Goal: Task Accomplishment & Management: Use online tool/utility

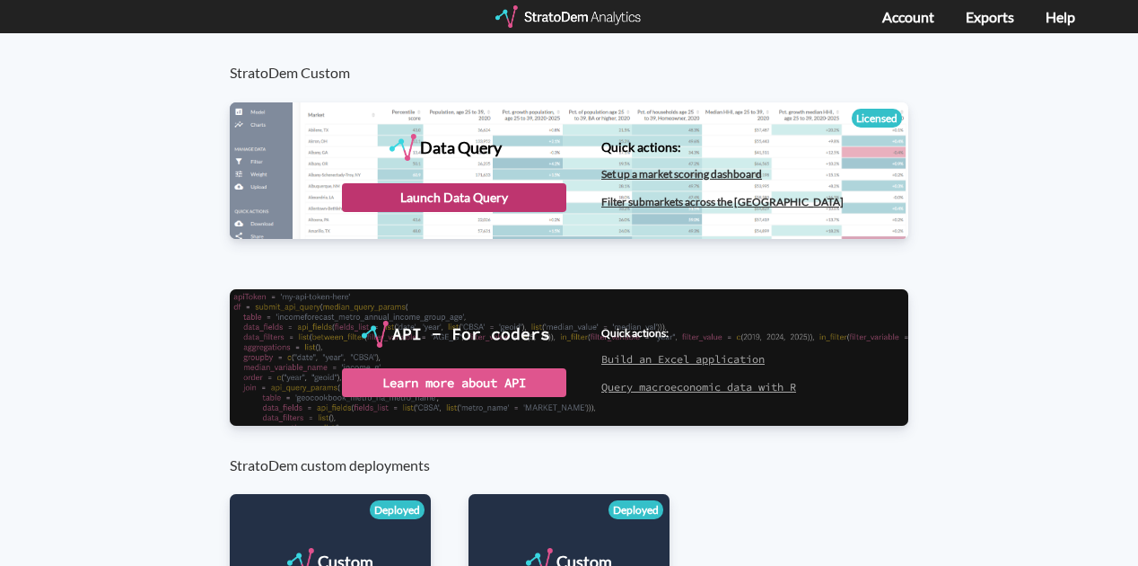
click at [487, 198] on div "Launch Data Query" at bounding box center [454, 197] width 224 height 29
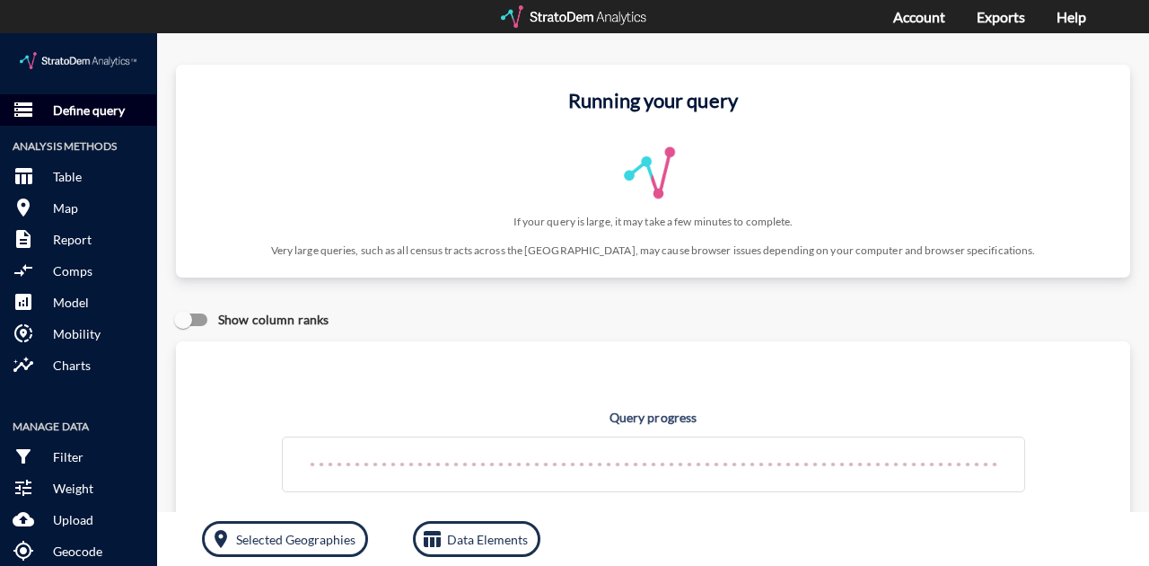
click p "Define query"
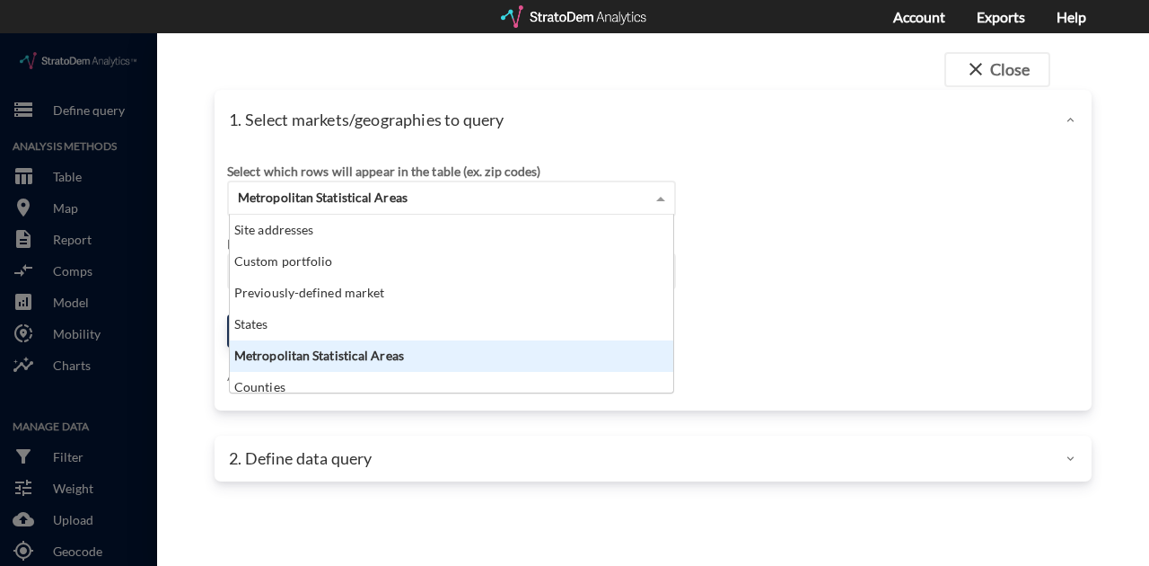
click div "Metropolitan Statistical Areas"
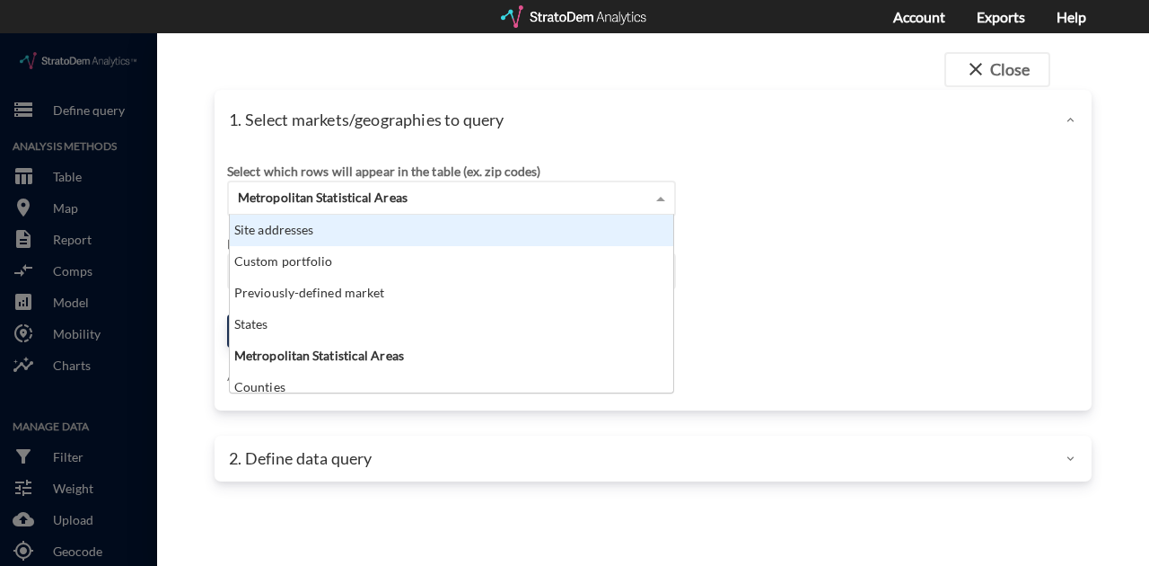
click div "Site addresses"
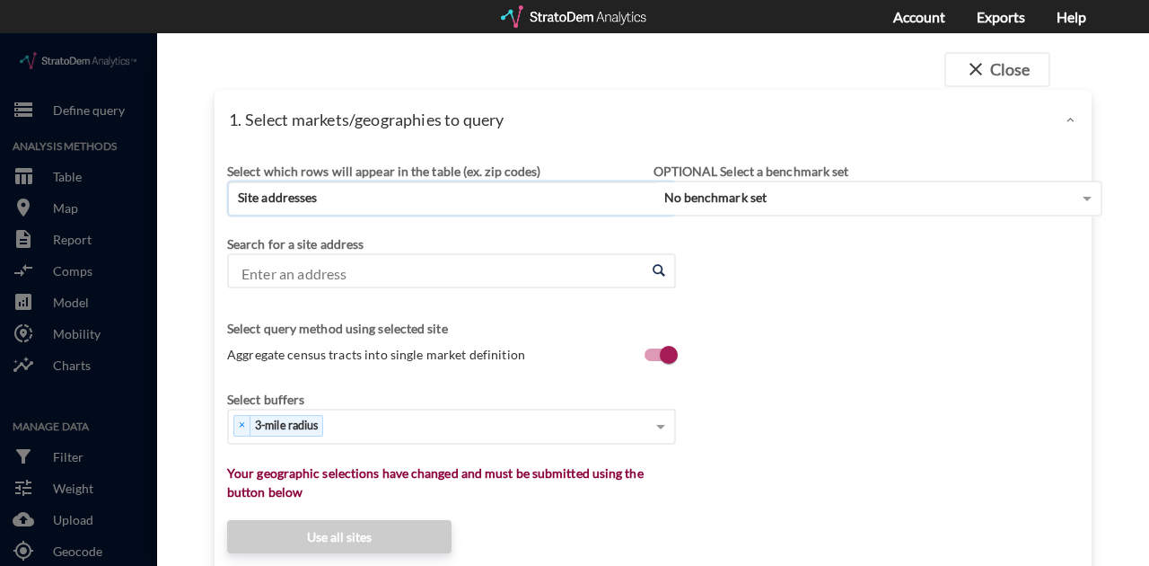
click input "Enter an address"
type input "[GEOGRAPHIC_DATA]"
paste input "[STREET_ADDRESS]"
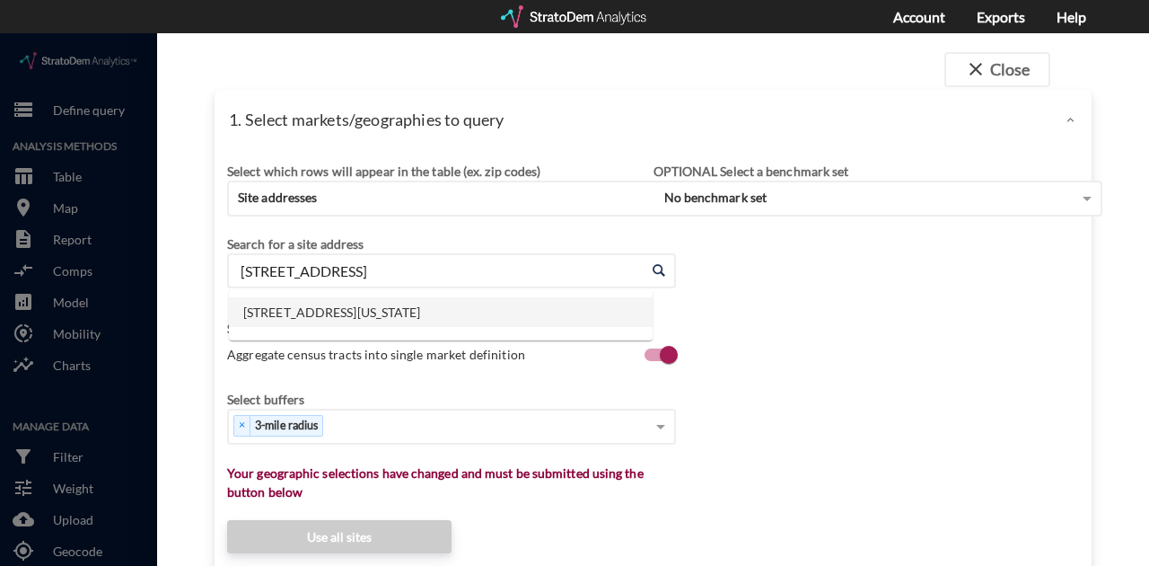
click li "[STREET_ADDRESS][US_STATE]"
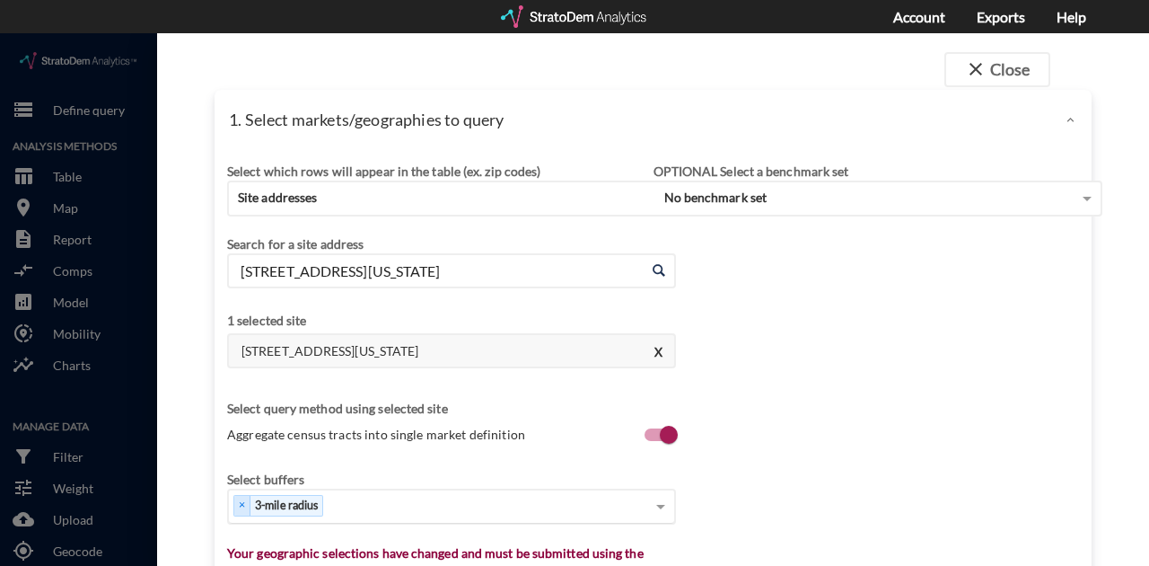
type input "[STREET_ADDRESS][US_STATE]"
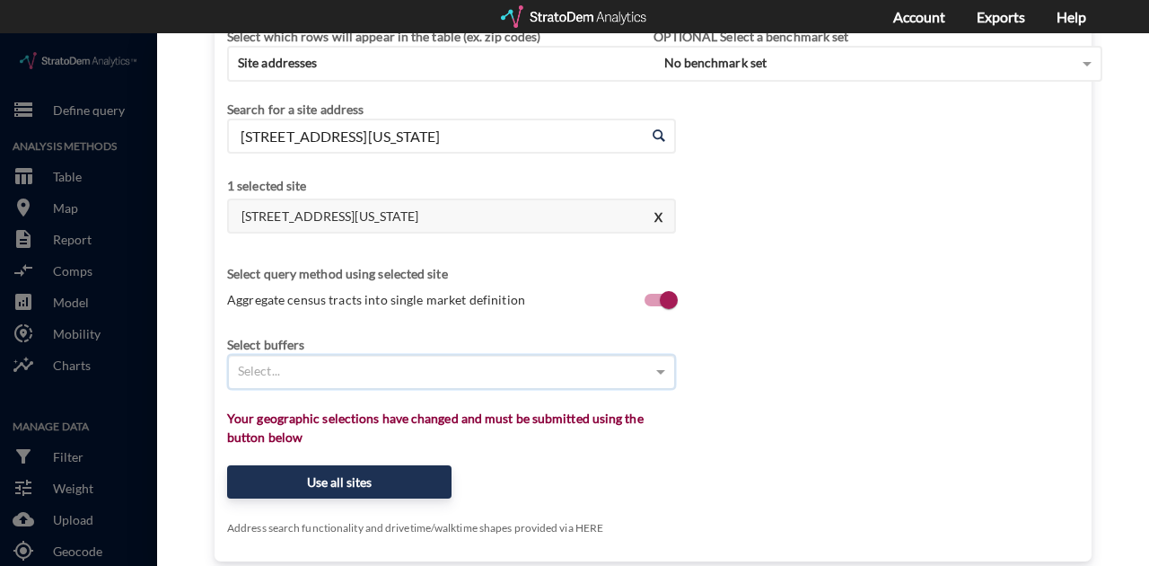
scroll to position [180, 0]
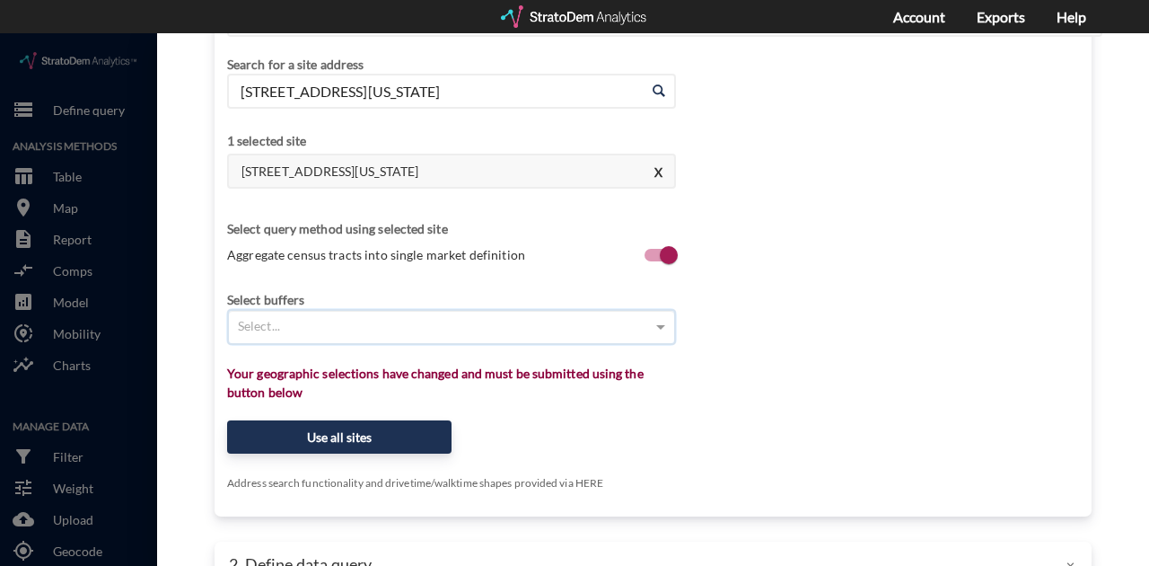
click div "Select..."
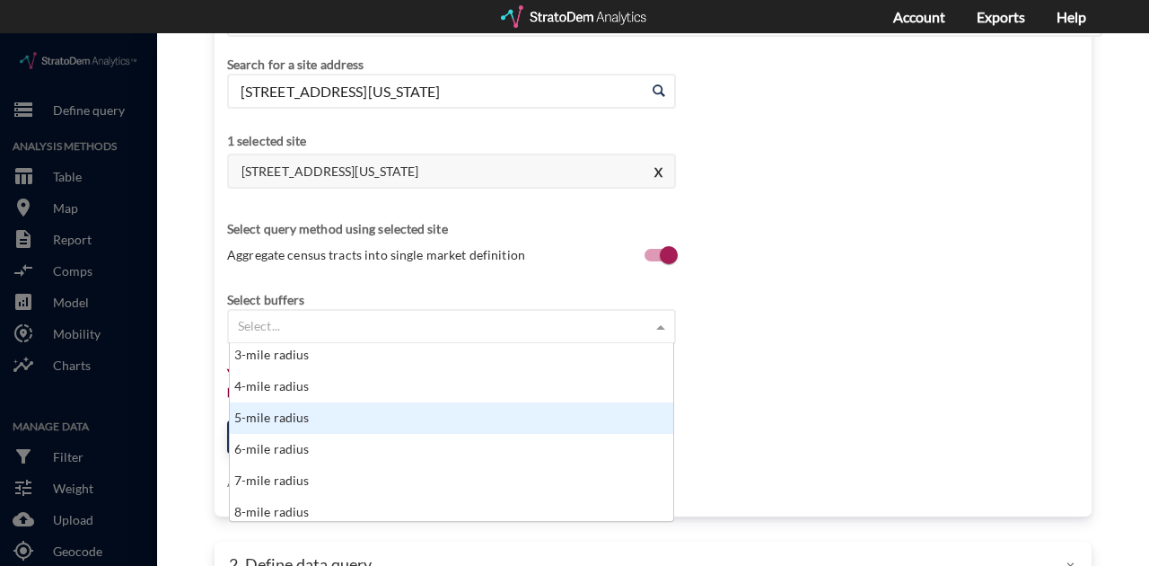
scroll to position [119, 0]
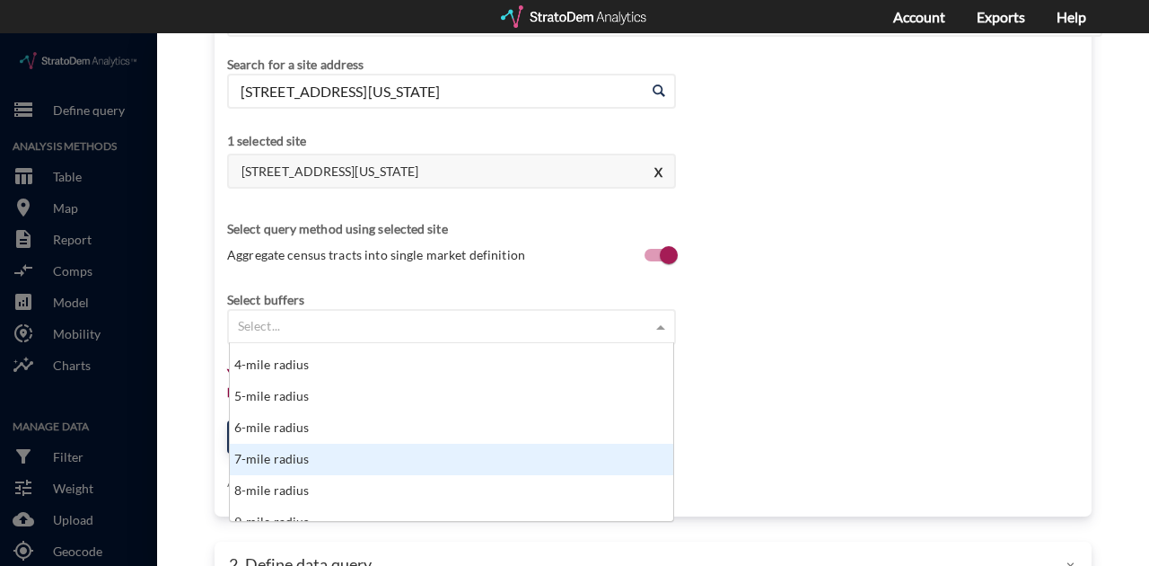
click div "7-mile radius"
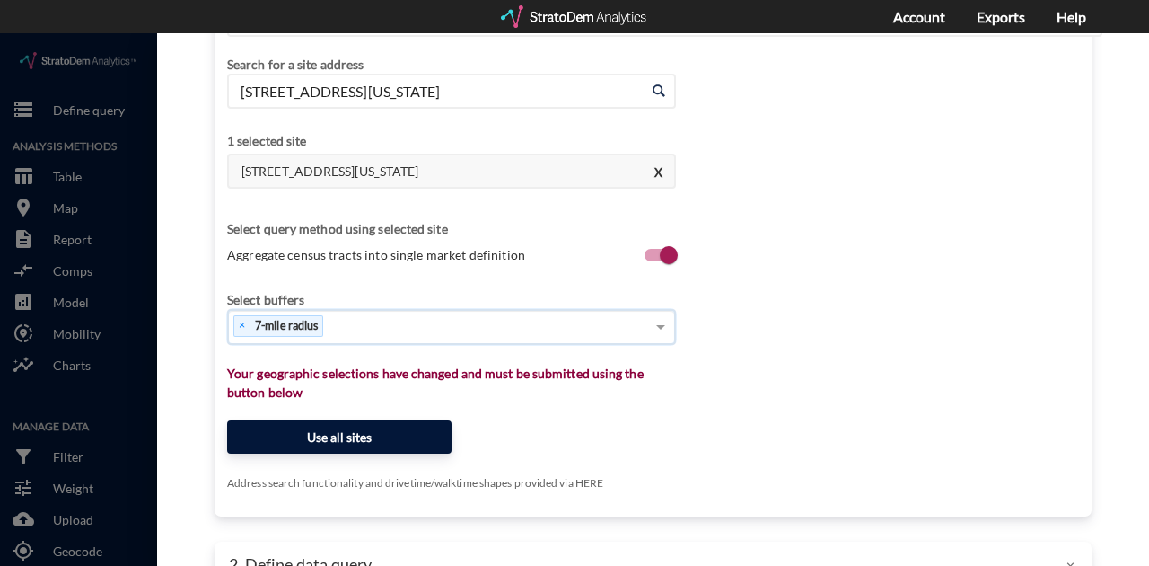
click button "Use all sites"
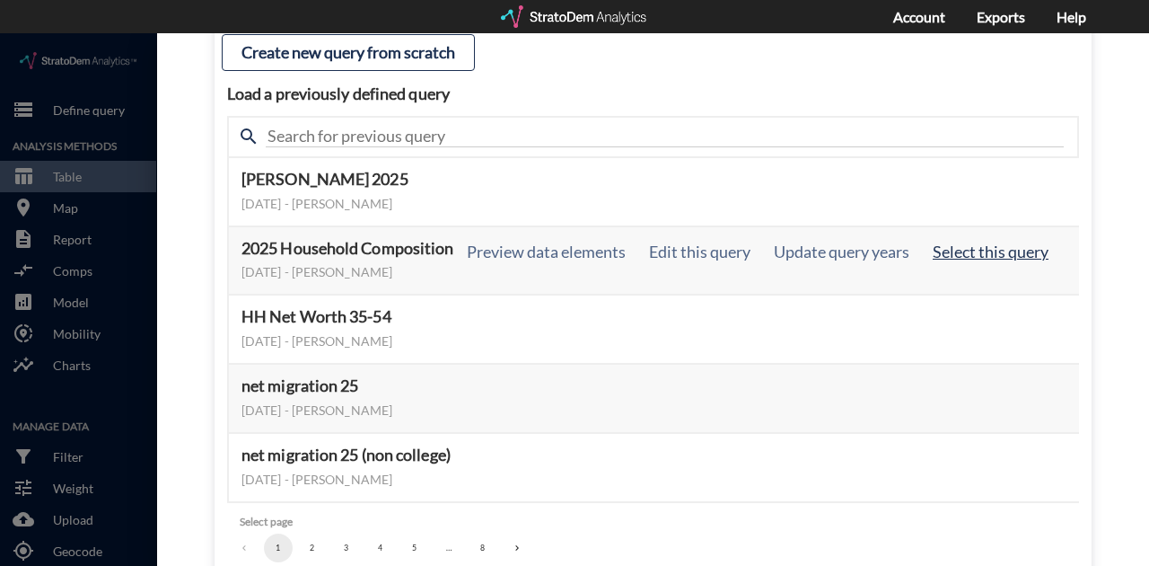
click button "Select this query"
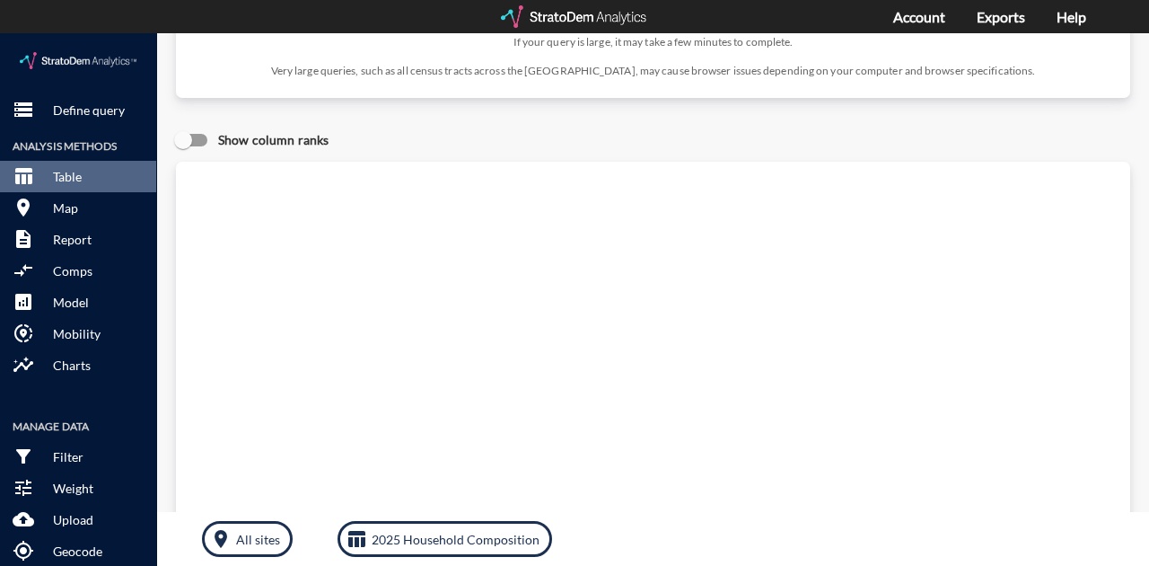
scroll to position [167, 0]
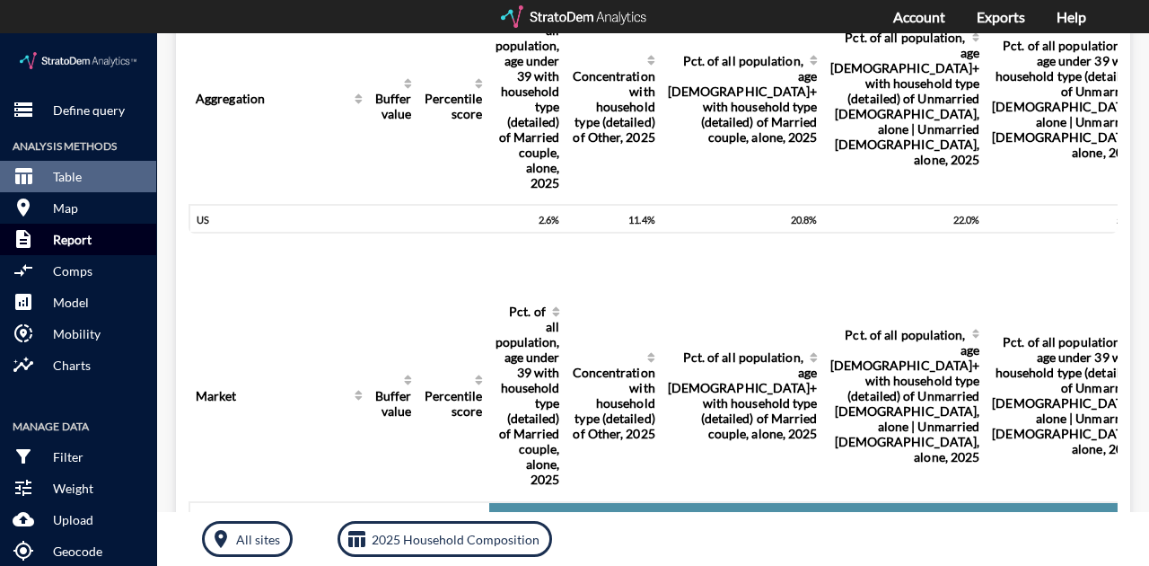
click p "Report"
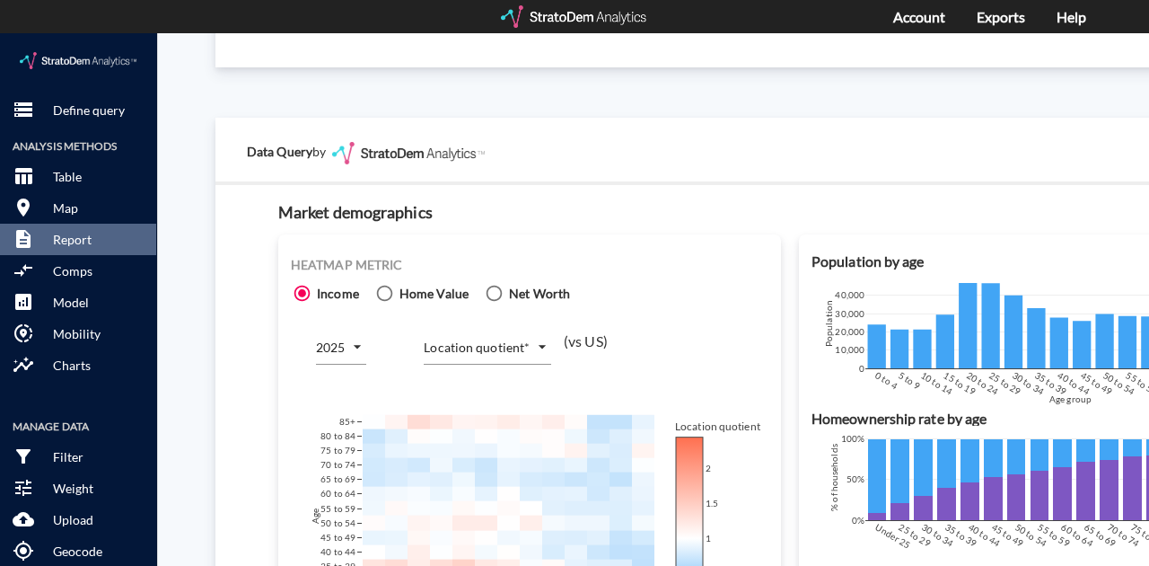
scroll to position [1197, 0]
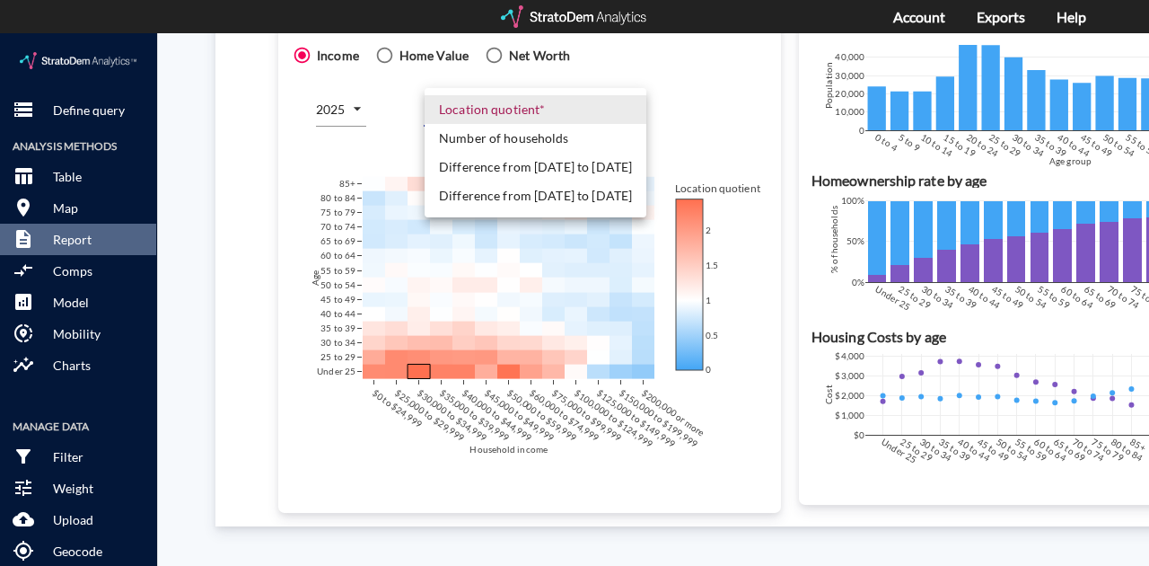
click body "/vantagepoint/us/-1 storage Define query Analysis Methods table_chart Table roo…"
click li "Number of households"
type input "COUNT"
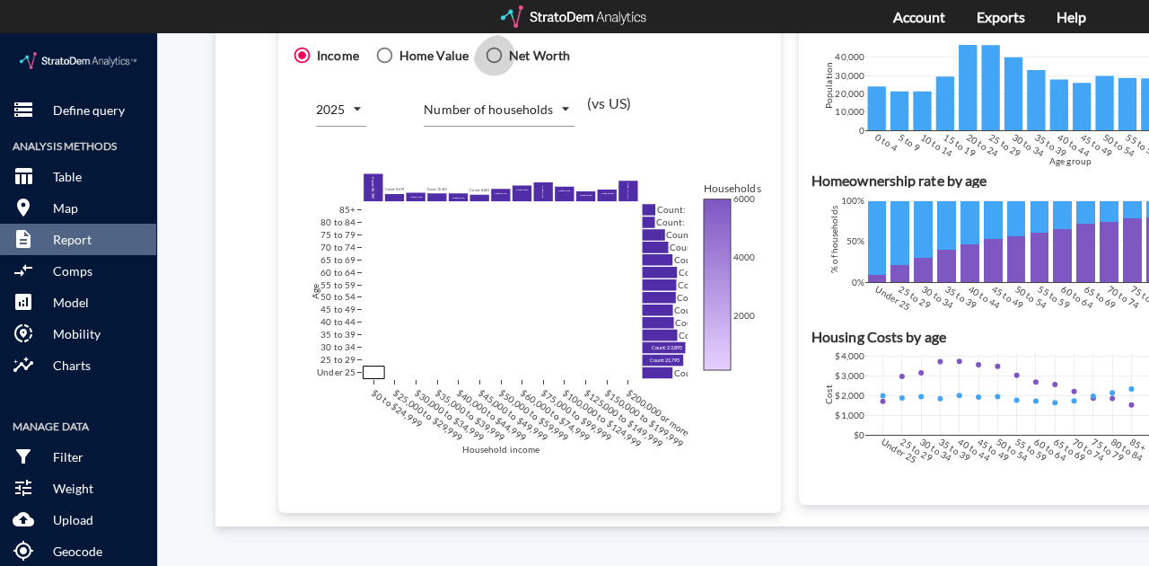
click span
click input "Net Worth"
radio input "true"
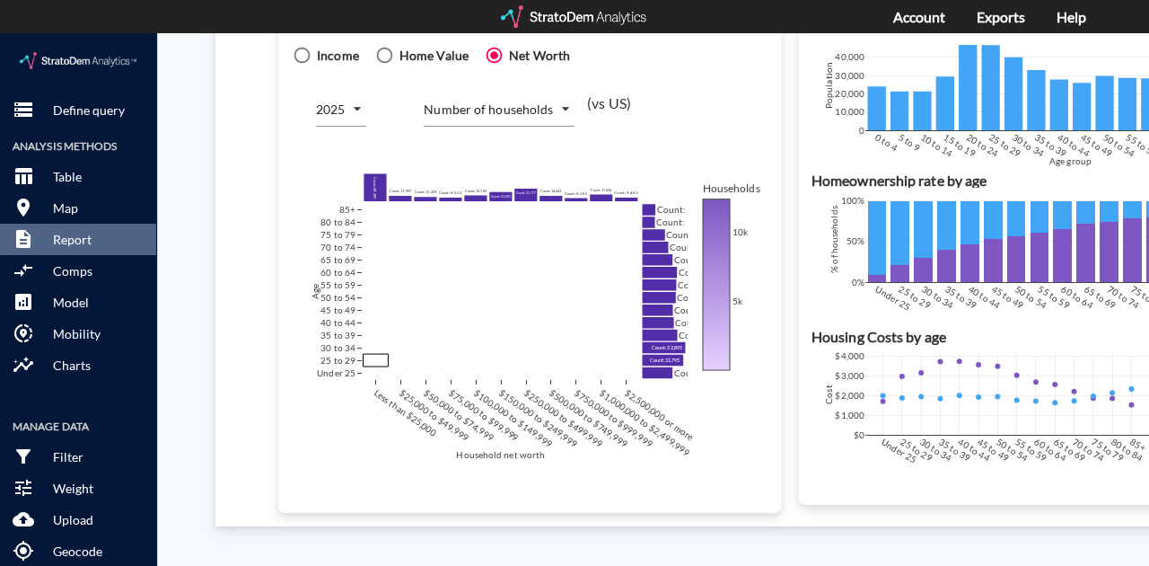
click span "Income"
click input "Income"
radio input "true"
radio input "false"
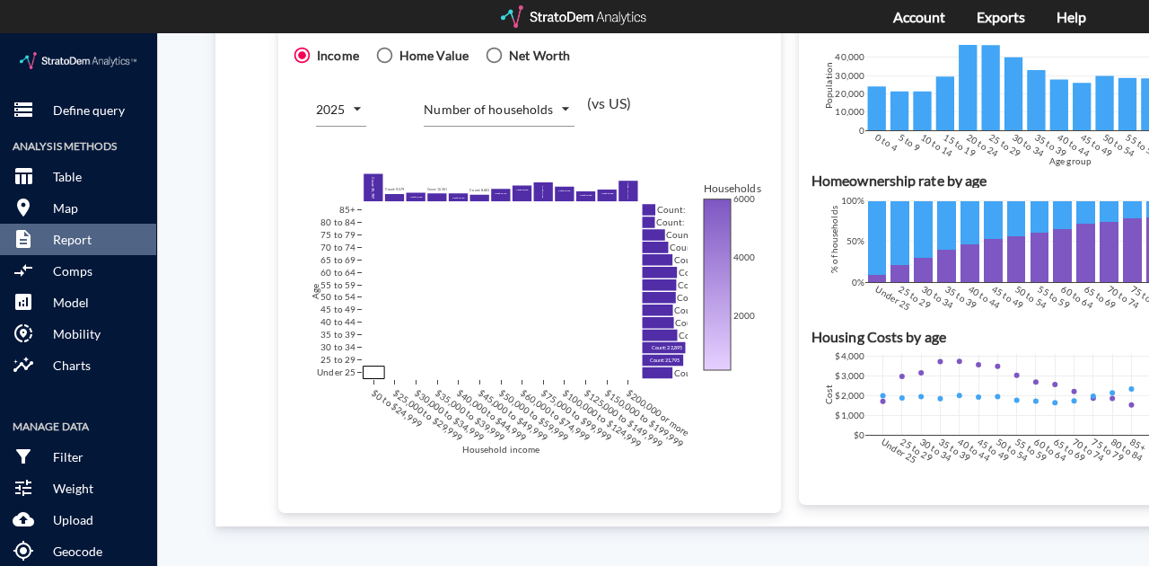
click span "Home Value"
click input "Home Value"
radio input "true"
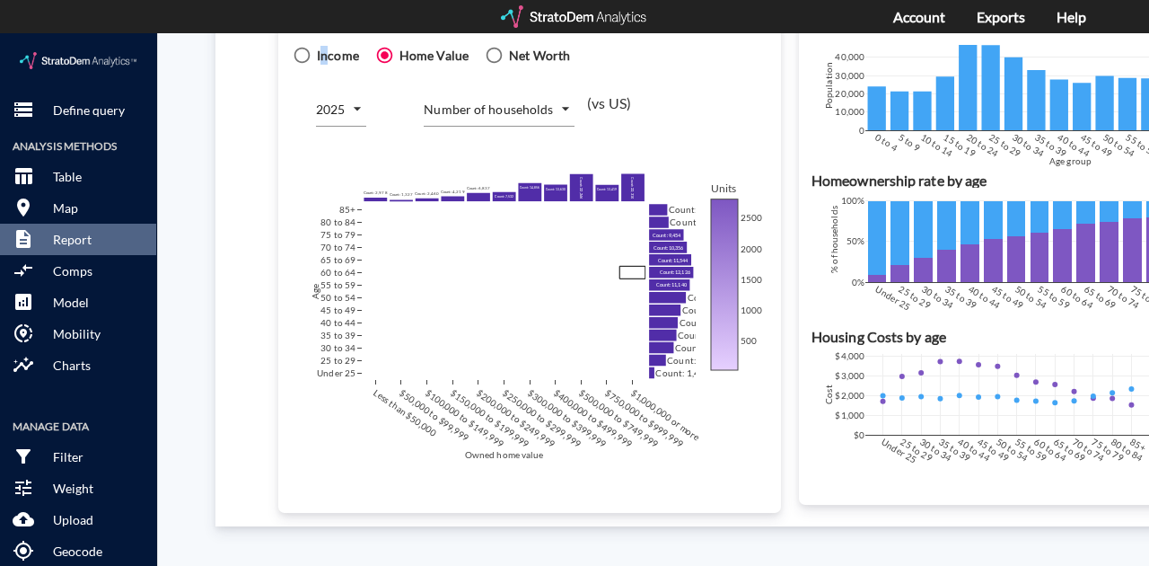
drag, startPoint x: 323, startPoint y: 22, endPoint x: 339, endPoint y: 32, distance: 18.9
click span "Income"
click icon
click input "Income"
radio input "true"
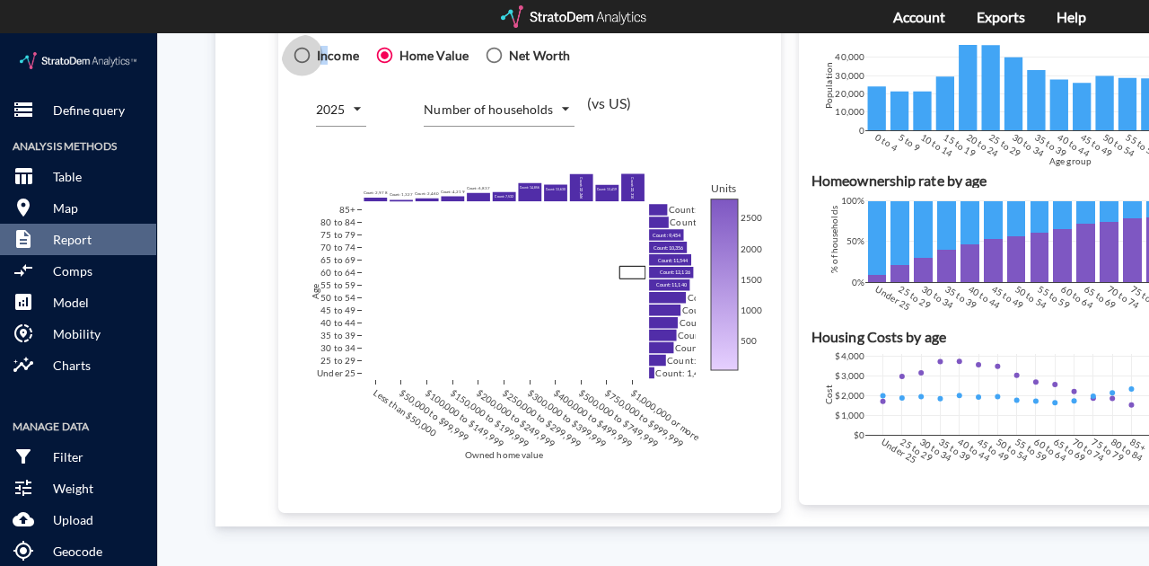
radio input "false"
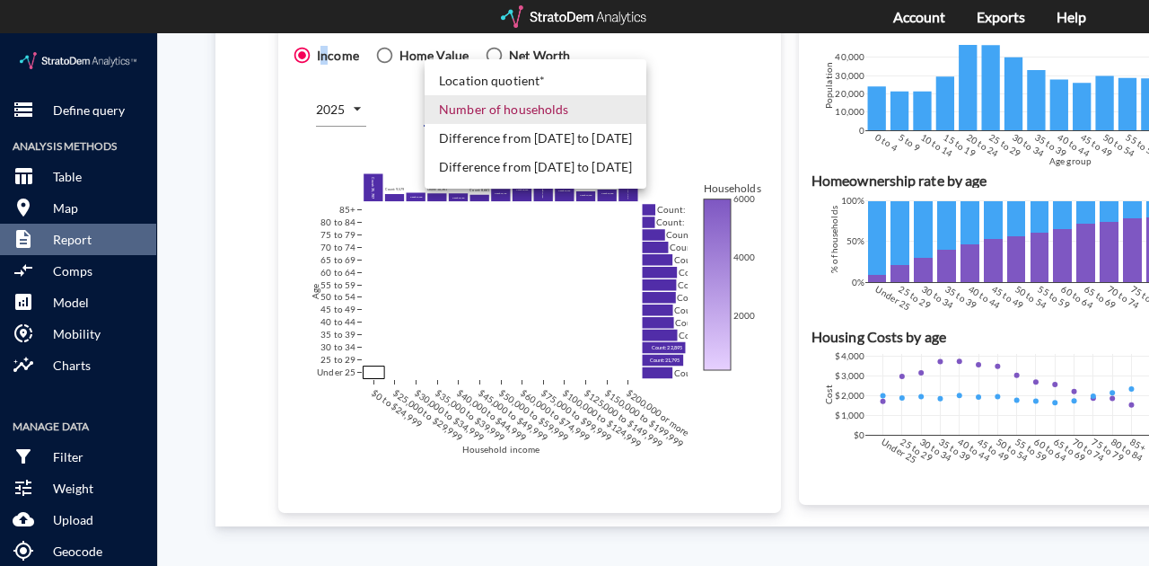
click body "/vantagepoint/us/-1 storage Define query Analysis Methods table_chart Table roo…"
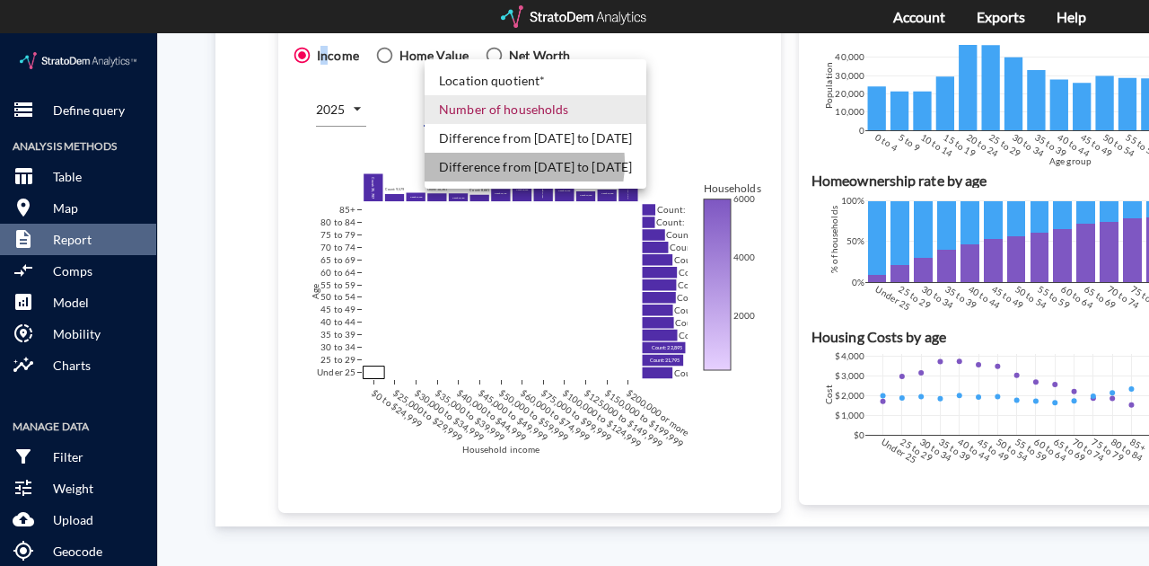
click li "Difference from [DATE] to [DATE]"
type input "COUNT_DIFF_FUTURE"
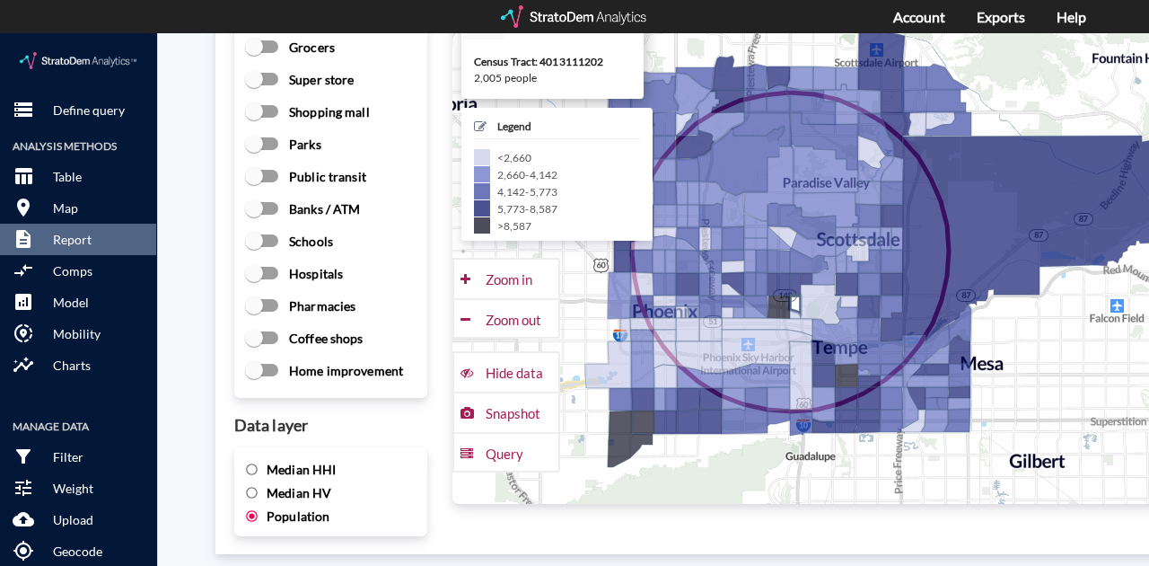
scroll to position [2514, 0]
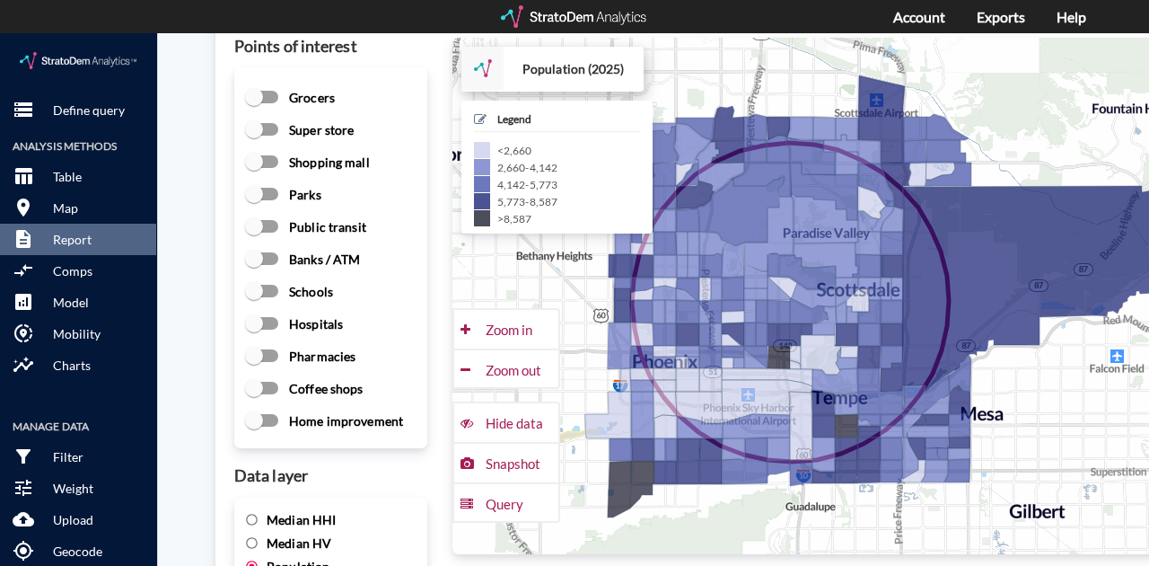
click span "Median HHI"
click input "Median HHI"
radio input "true"
radio input "false"
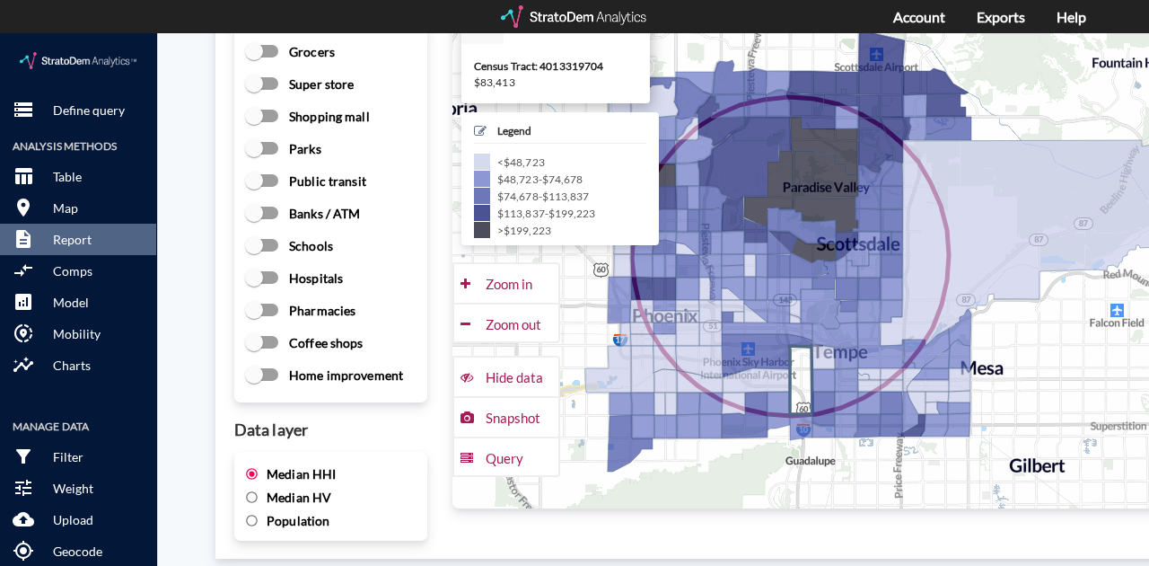
scroll to position [2573, 0]
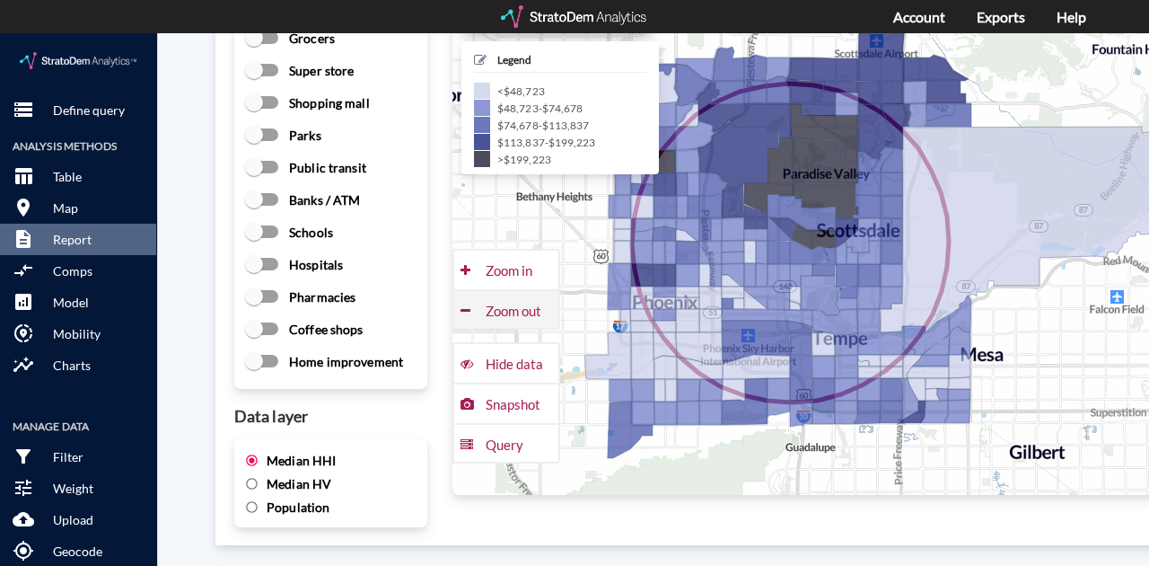
click div "Zoom out"
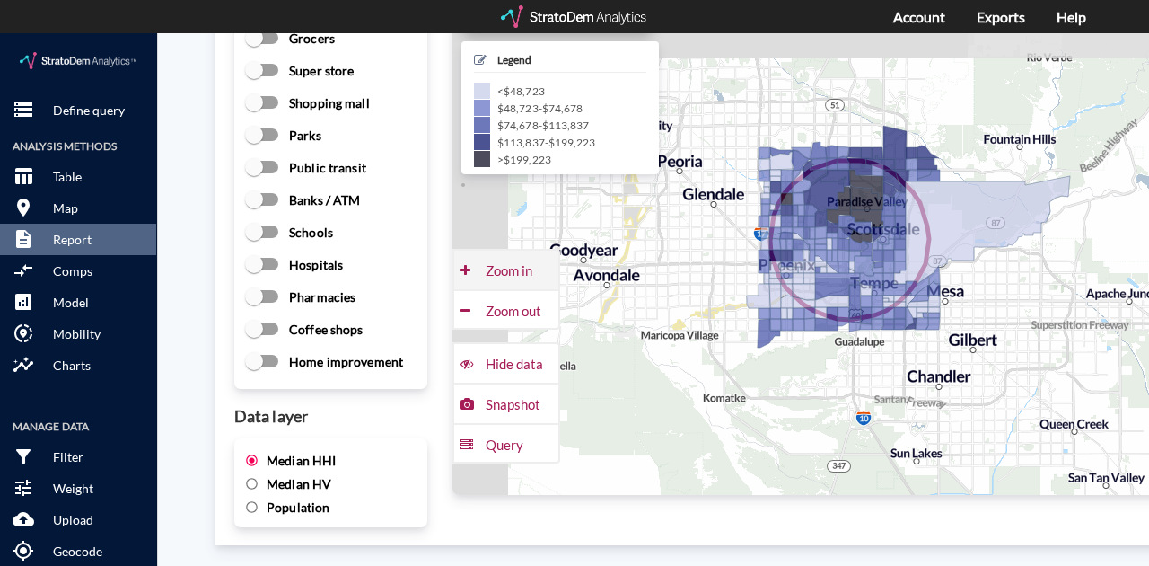
click div "Zoom in"
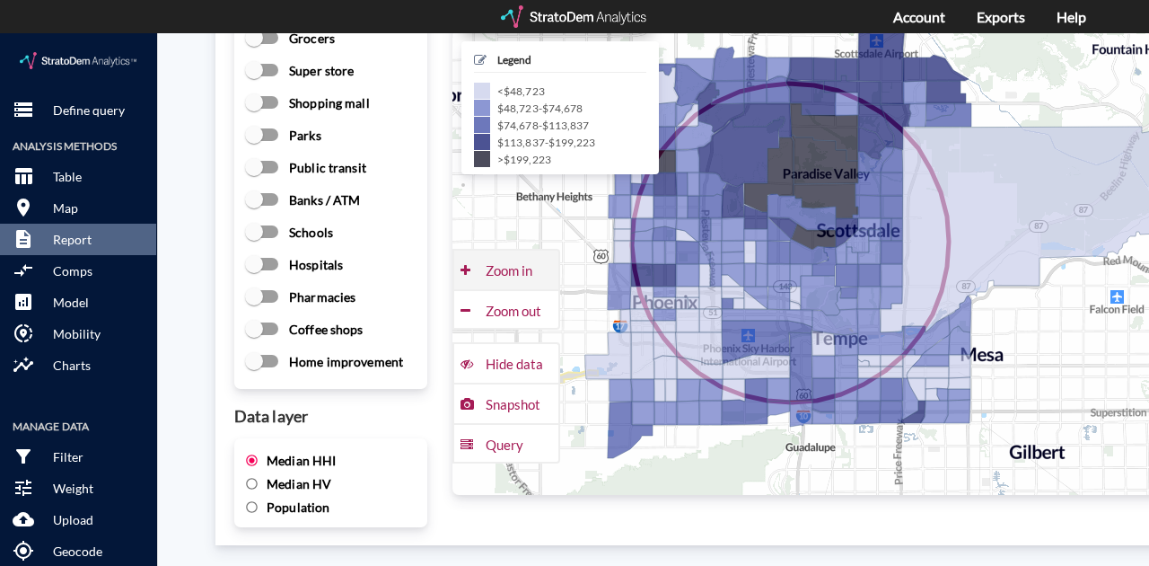
click div "Zoom in"
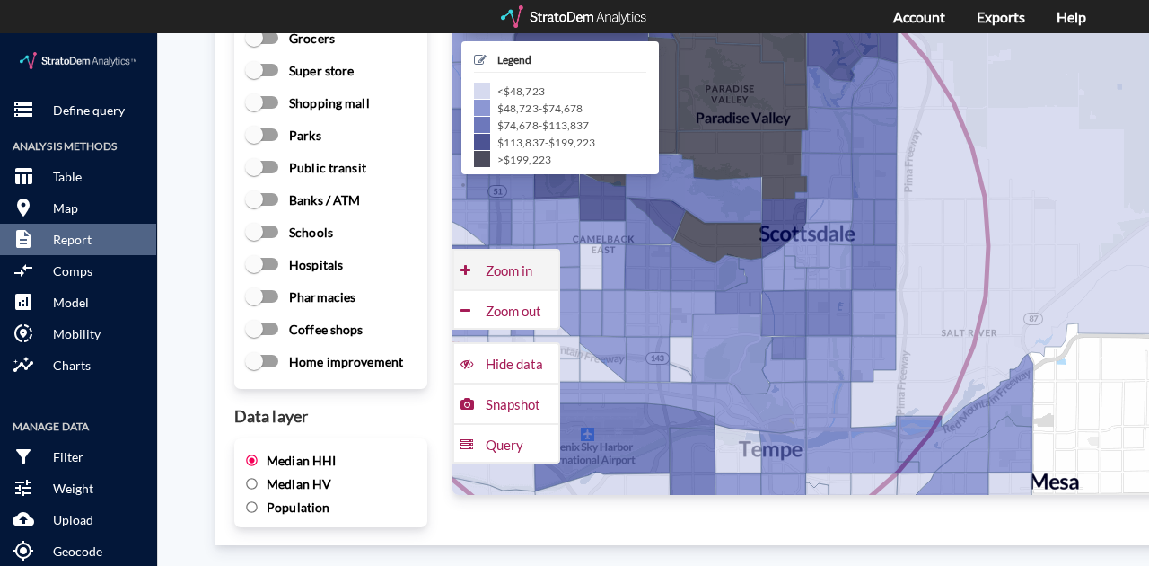
click div "Zoom in"
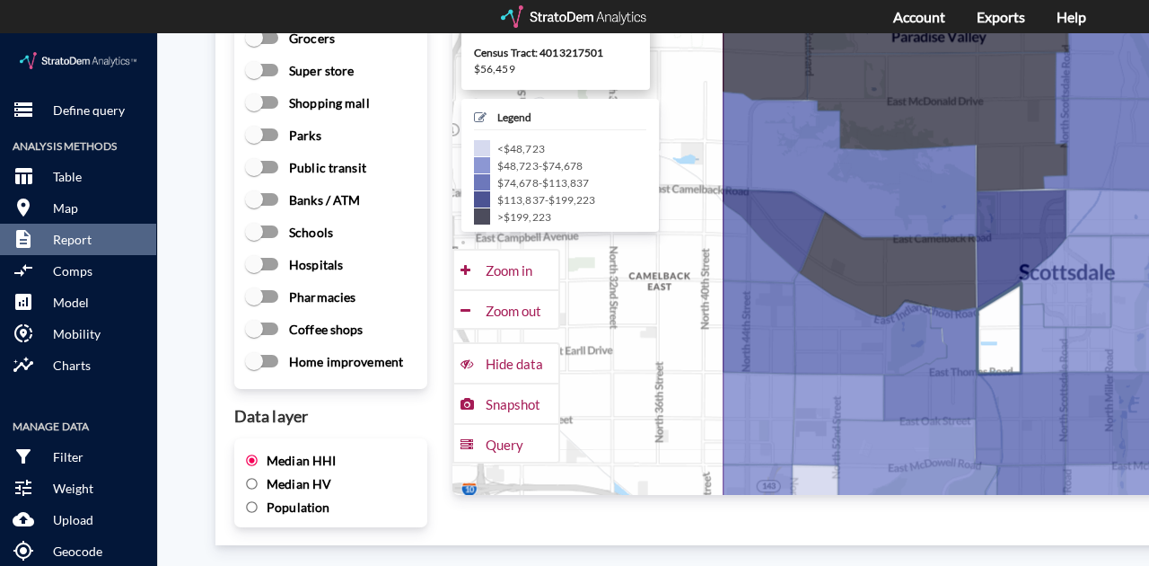
drag, startPoint x: 639, startPoint y: 242, endPoint x: 1000, endPoint y: 270, distance: 362.0
click icon
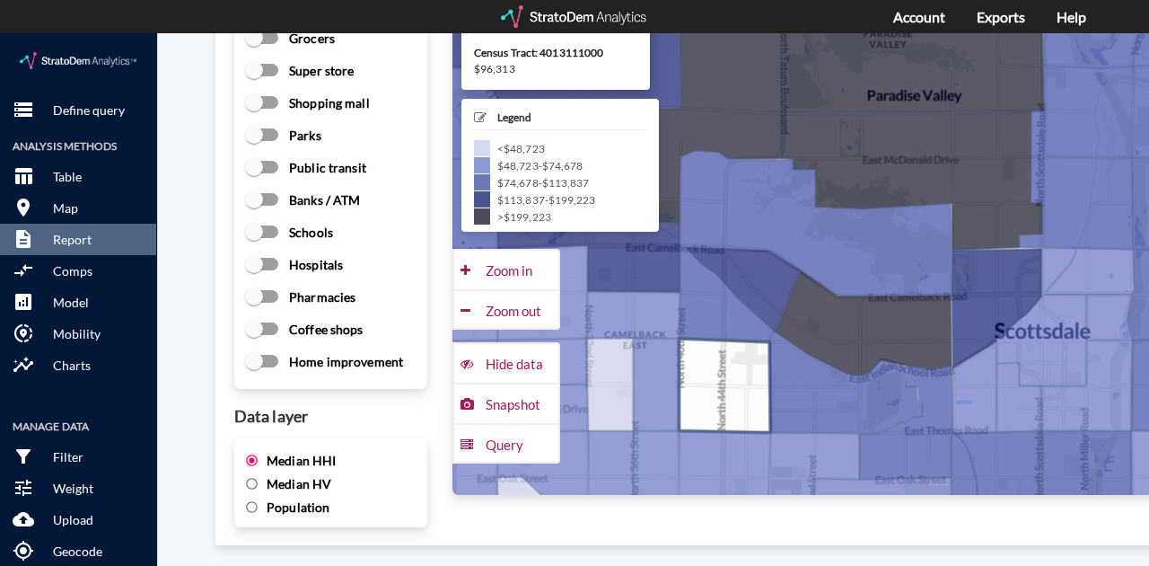
drag, startPoint x: 760, startPoint y: 292, endPoint x: 734, endPoint y: 353, distance: 66.0
click icon
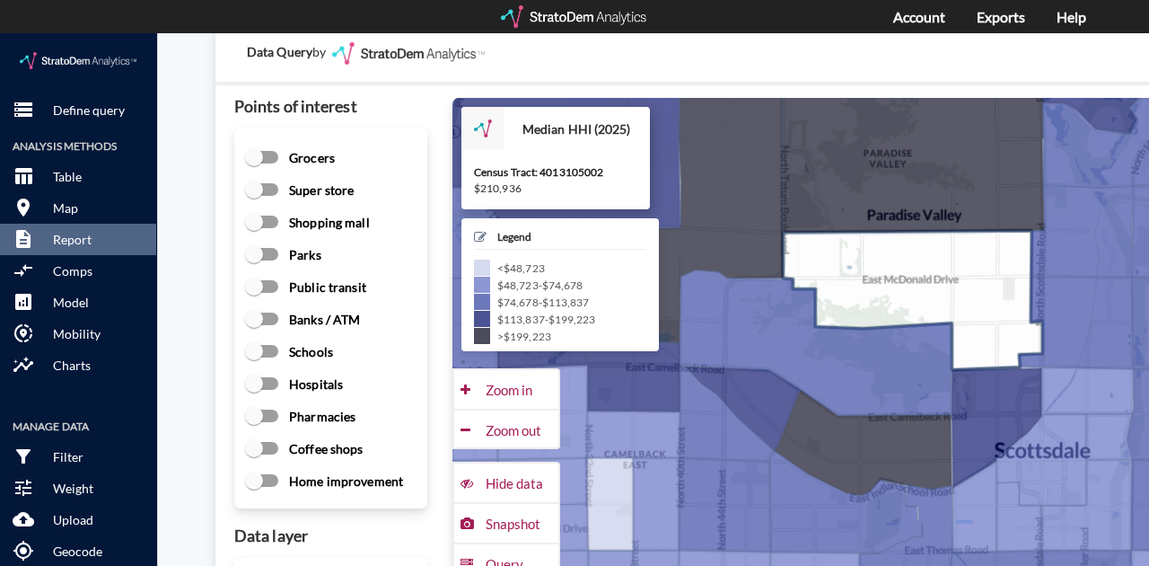
scroll to position [2514, 0]
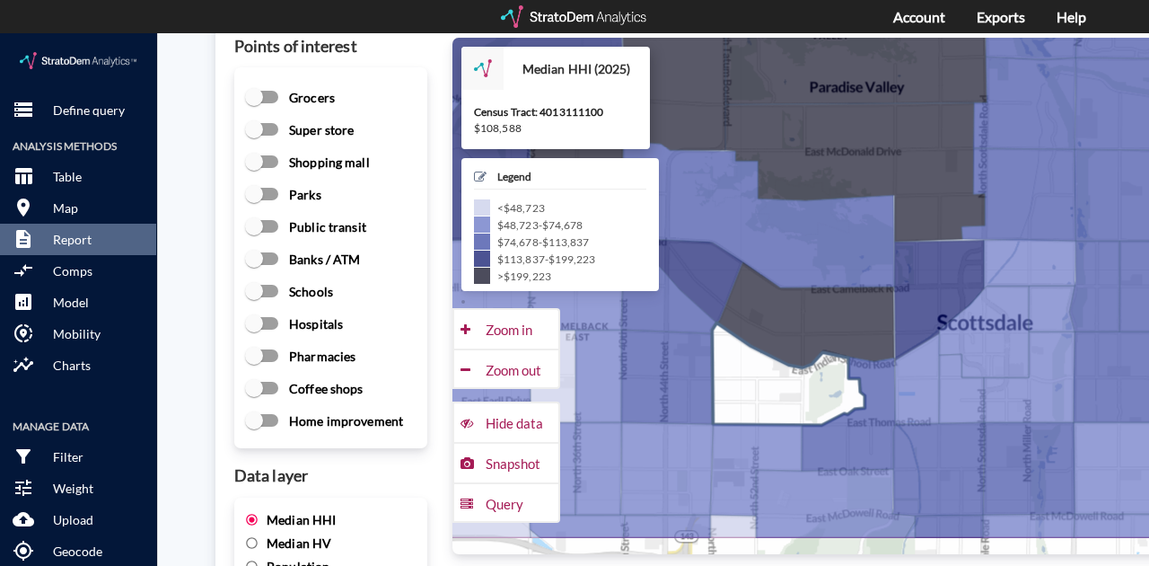
drag, startPoint x: 824, startPoint y: 414, endPoint x: 762, endPoint y: 343, distance: 94.2
click icon
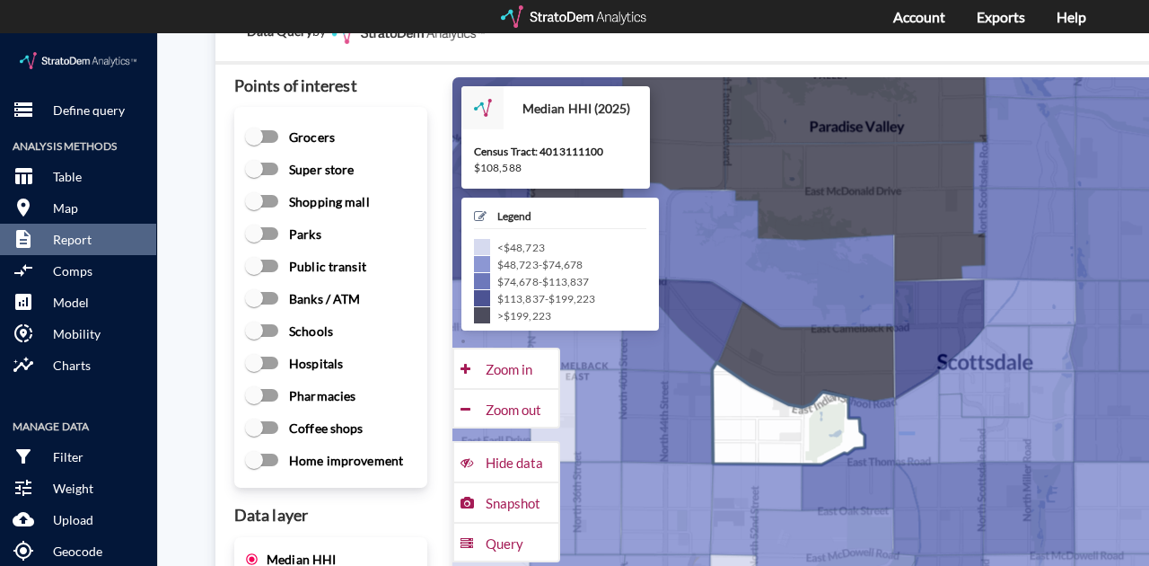
scroll to position [2454, 0]
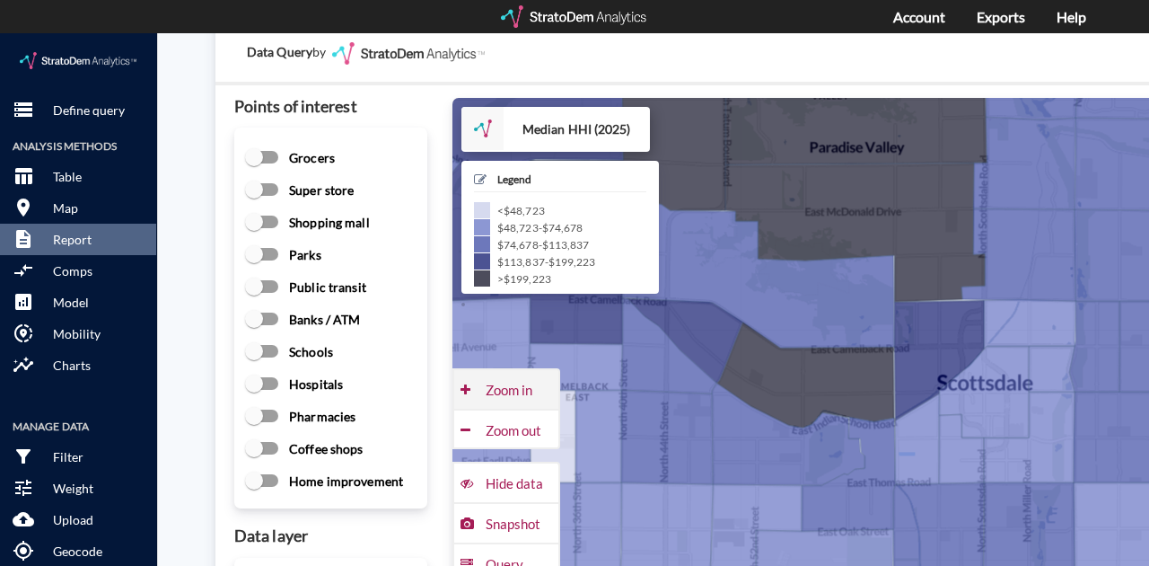
click div "Zoom in"
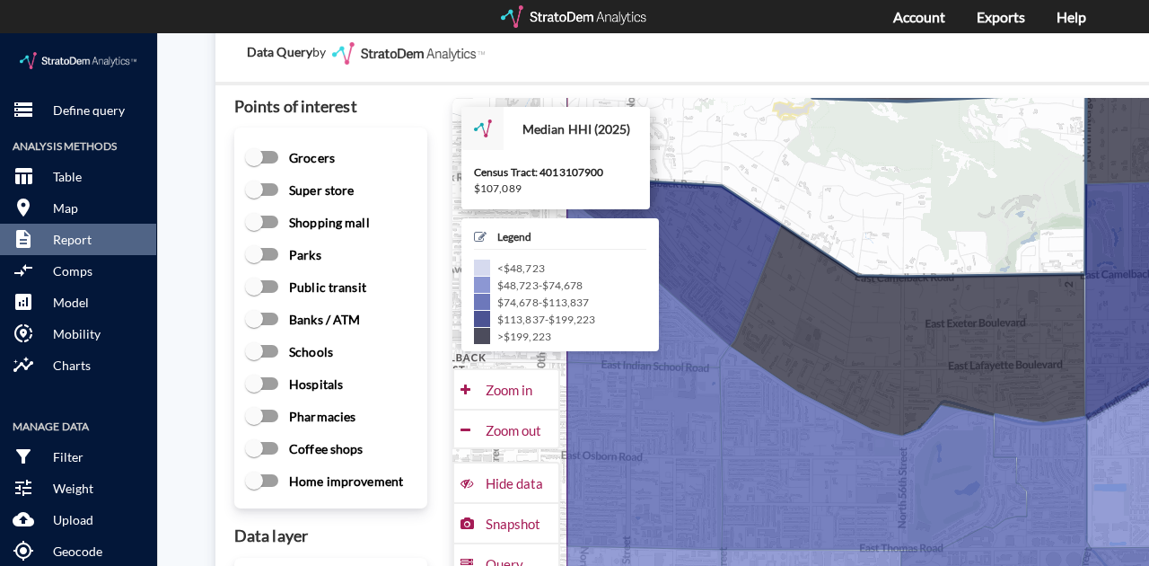
drag, startPoint x: 812, startPoint y: 246, endPoint x: 1021, endPoint y: 177, distance: 219.5
click icon
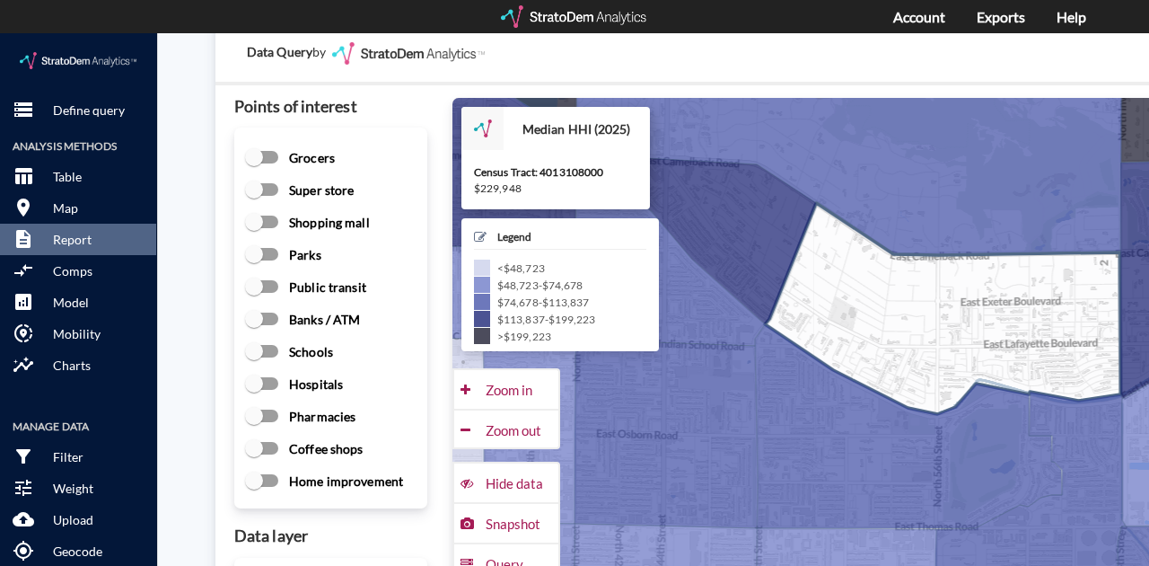
drag, startPoint x: 873, startPoint y: 292, endPoint x: 908, endPoint y: 268, distance: 42.6
click icon
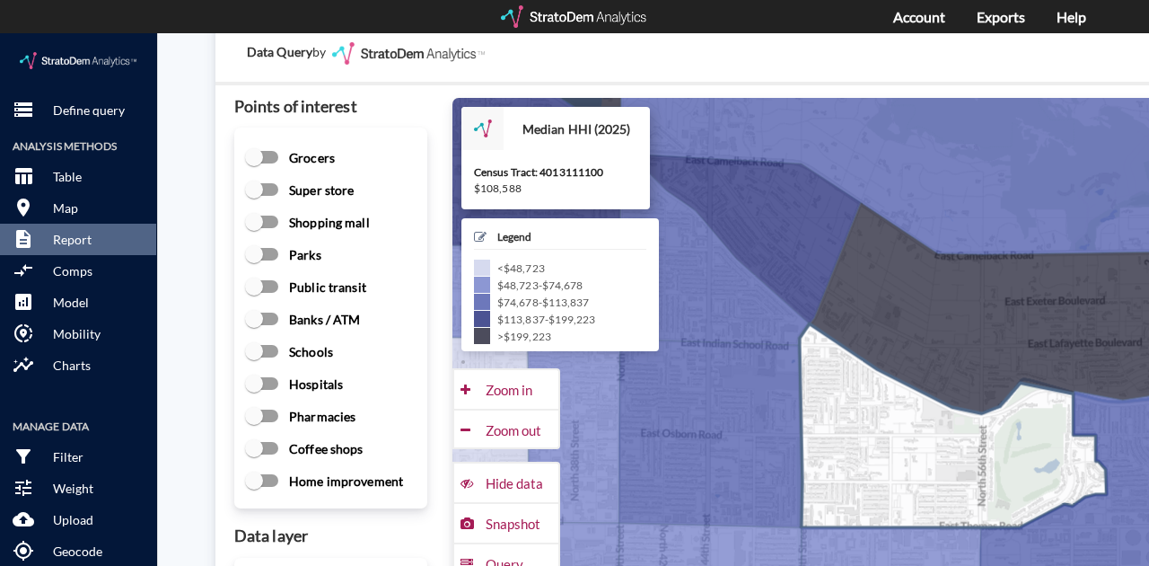
drag, startPoint x: 777, startPoint y: 316, endPoint x: 824, endPoint y: 318, distance: 47.6
click icon
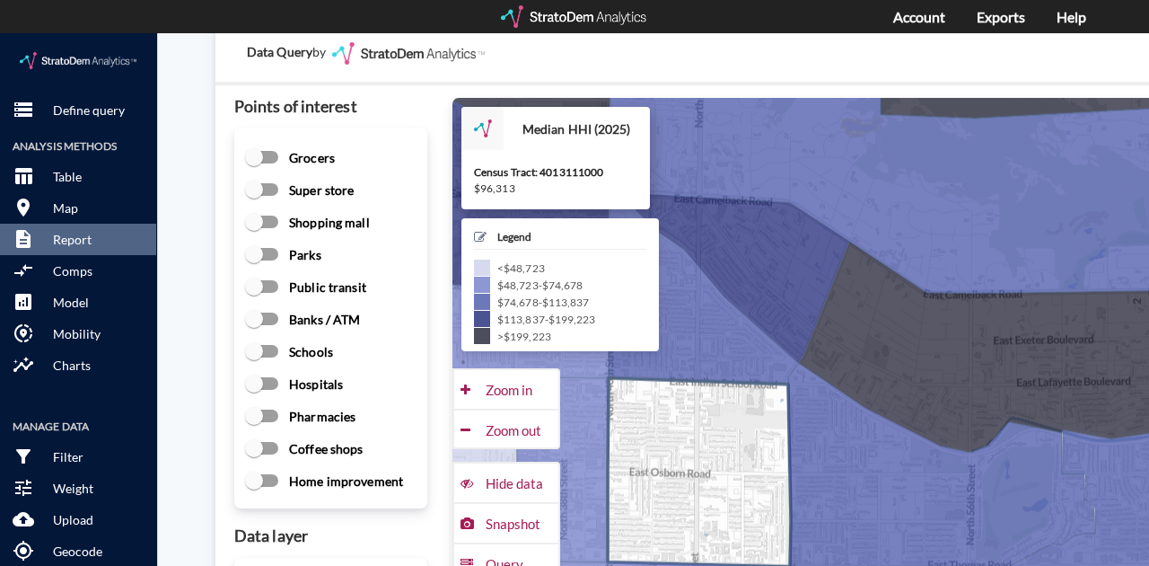
click g
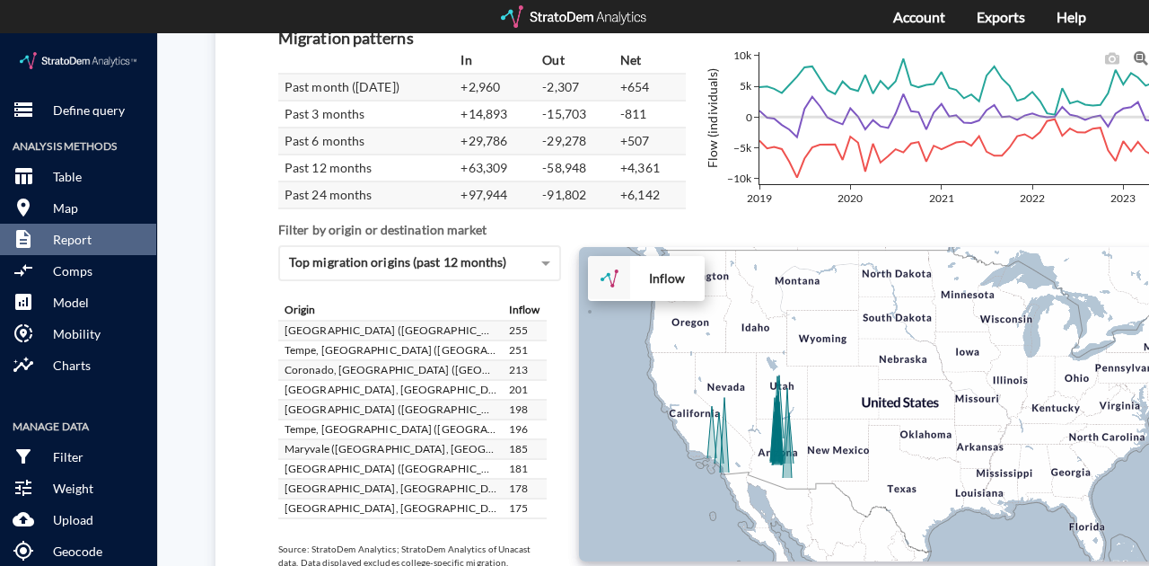
scroll to position [3232, 0]
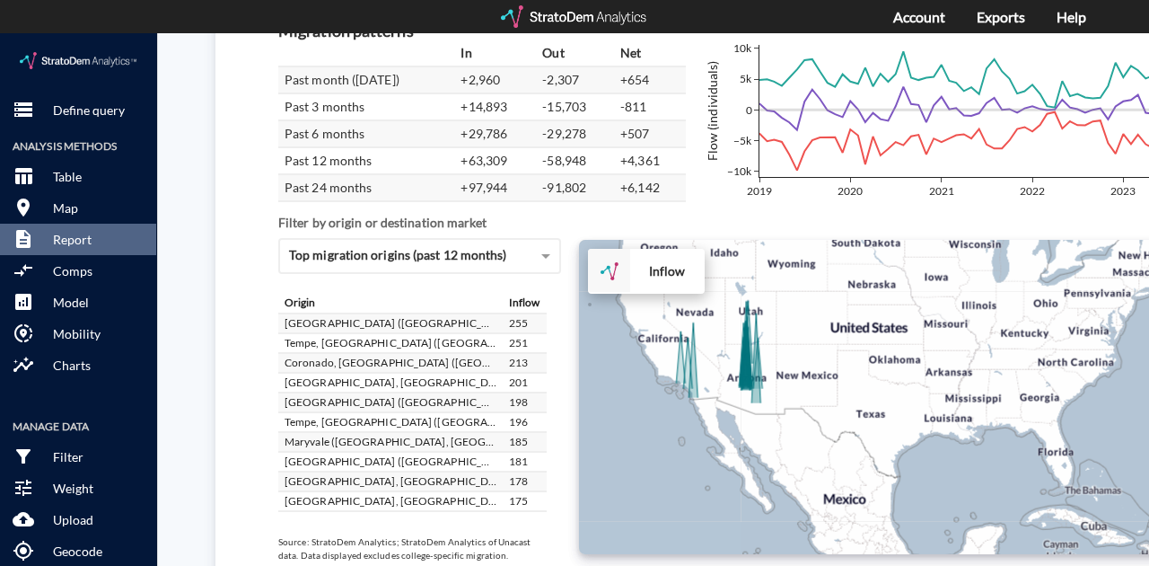
drag, startPoint x: 938, startPoint y: 359, endPoint x: 907, endPoint y: 289, distance: 76.8
click div "+ − Inflow CUSTOMIZE DATA Draw a polygon Draw a rectangle Draw a marker Edit la…"
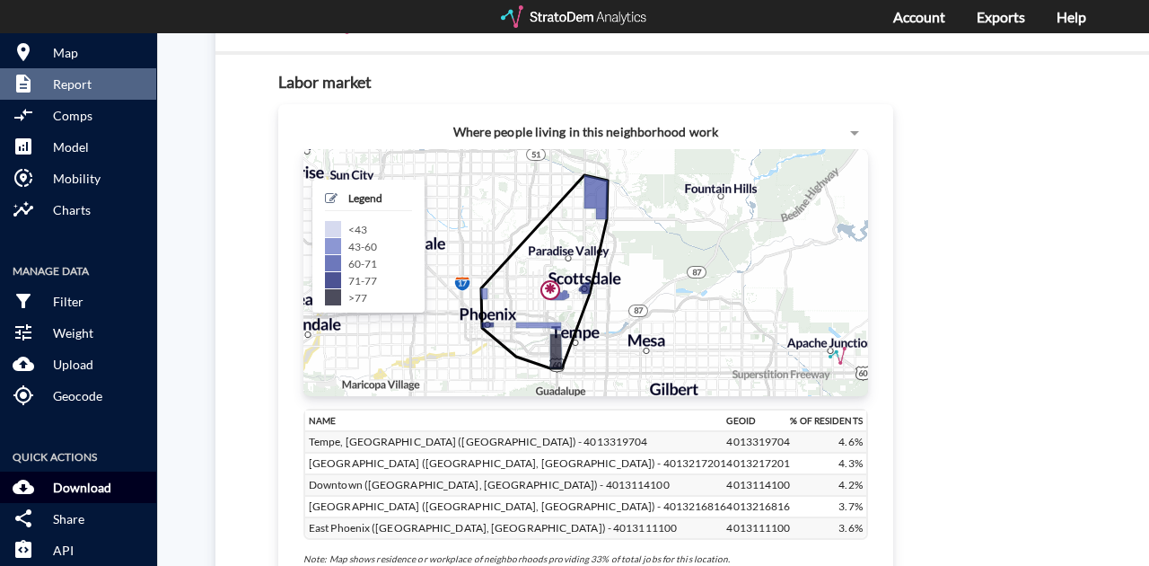
scroll to position [885, 0]
click p "Download"
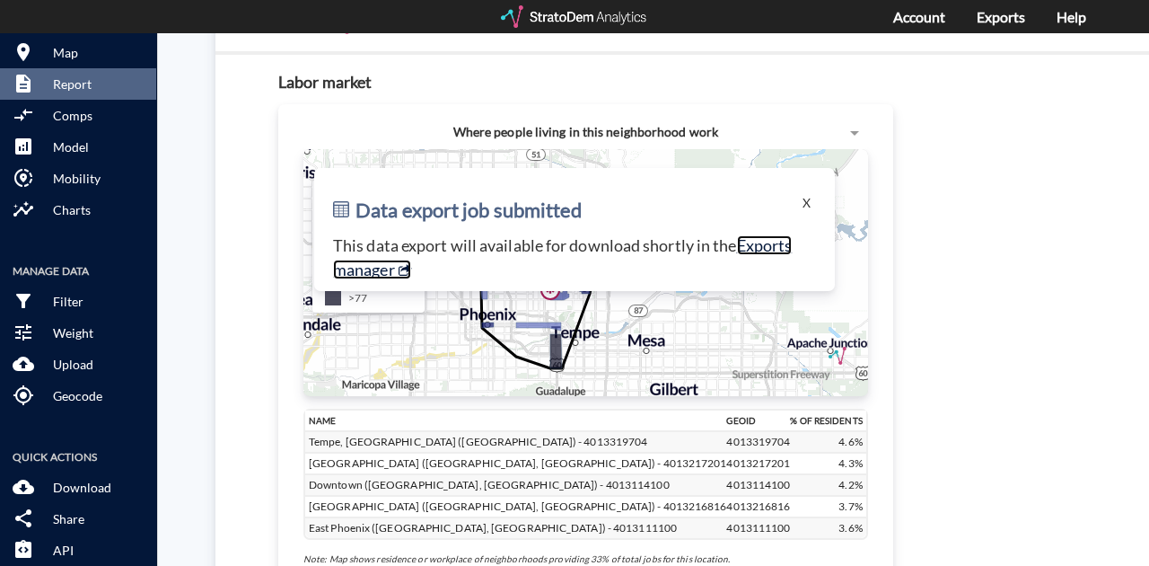
click link "Exports manager"
click button "X"
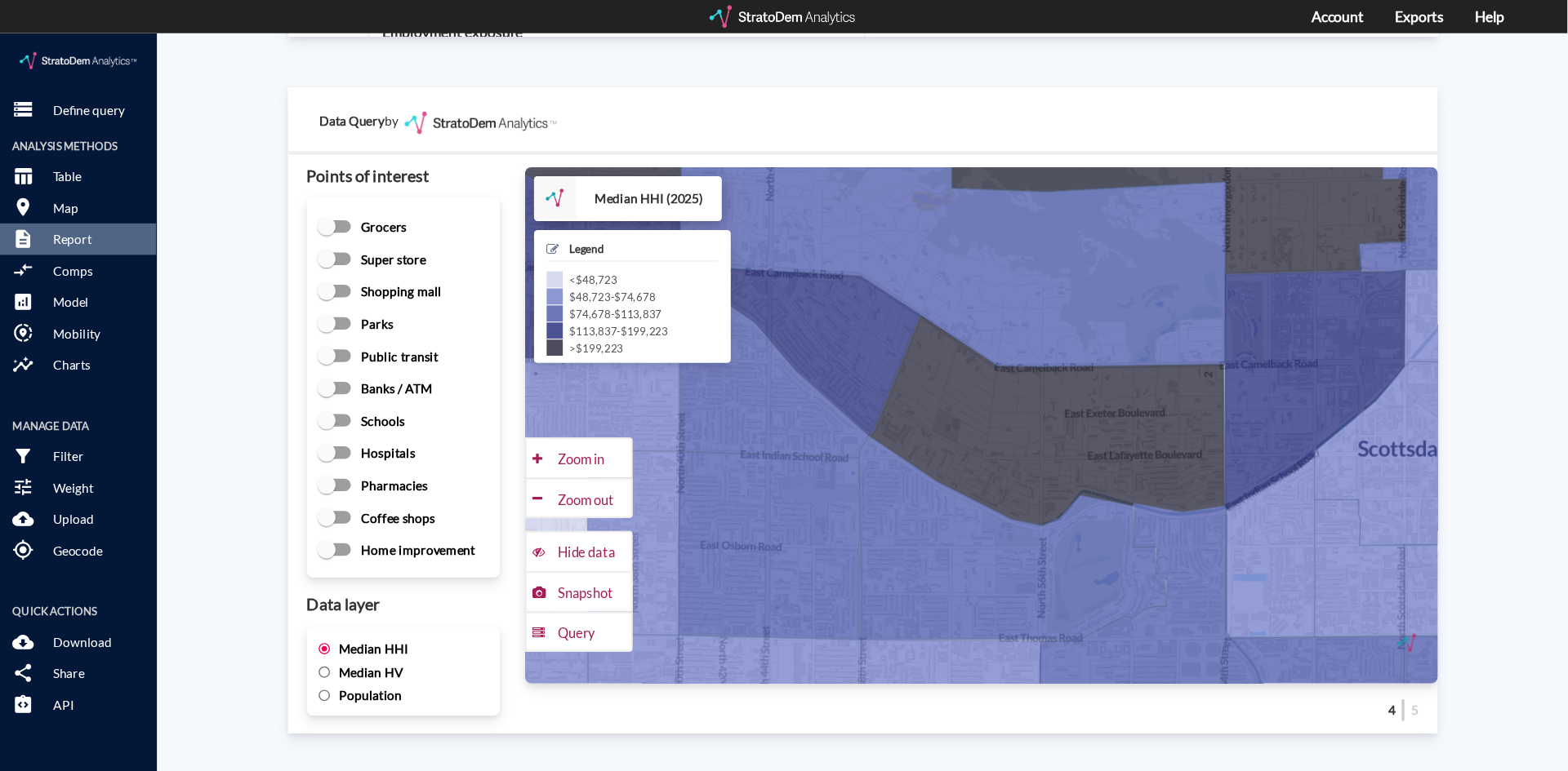
scroll to position [2168, 0]
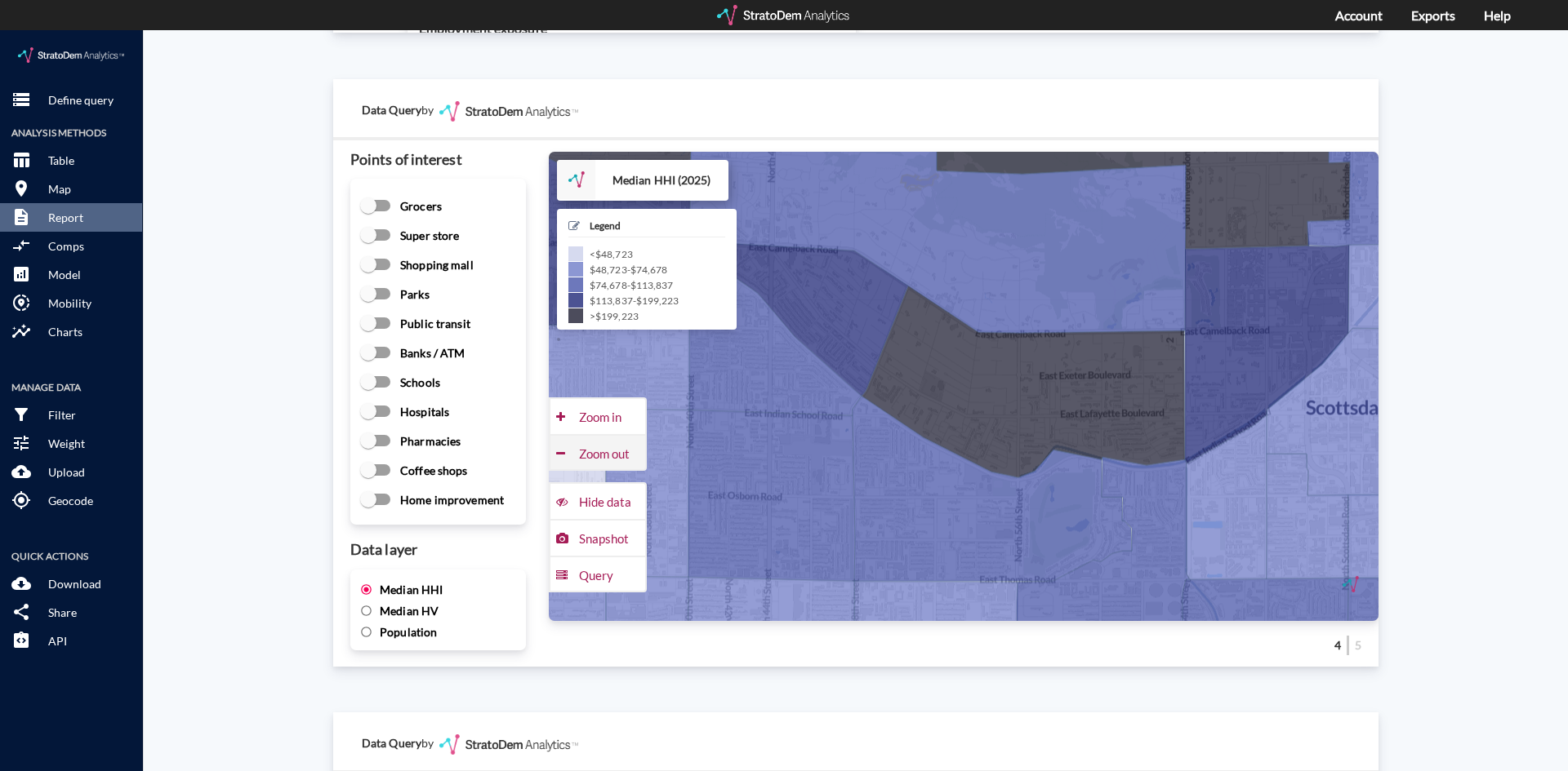
click div "Zoom out"
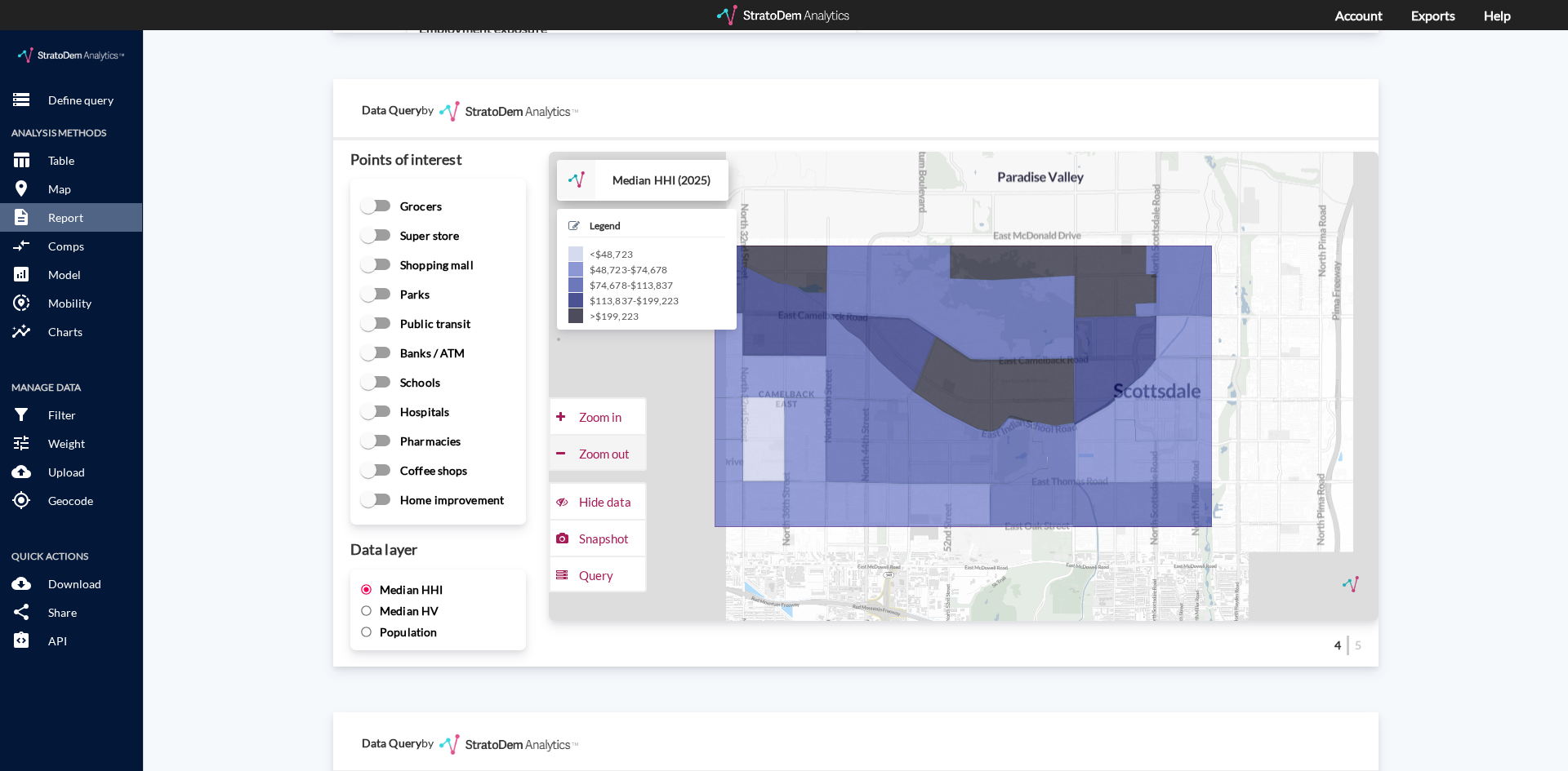
click div "Zoom out"
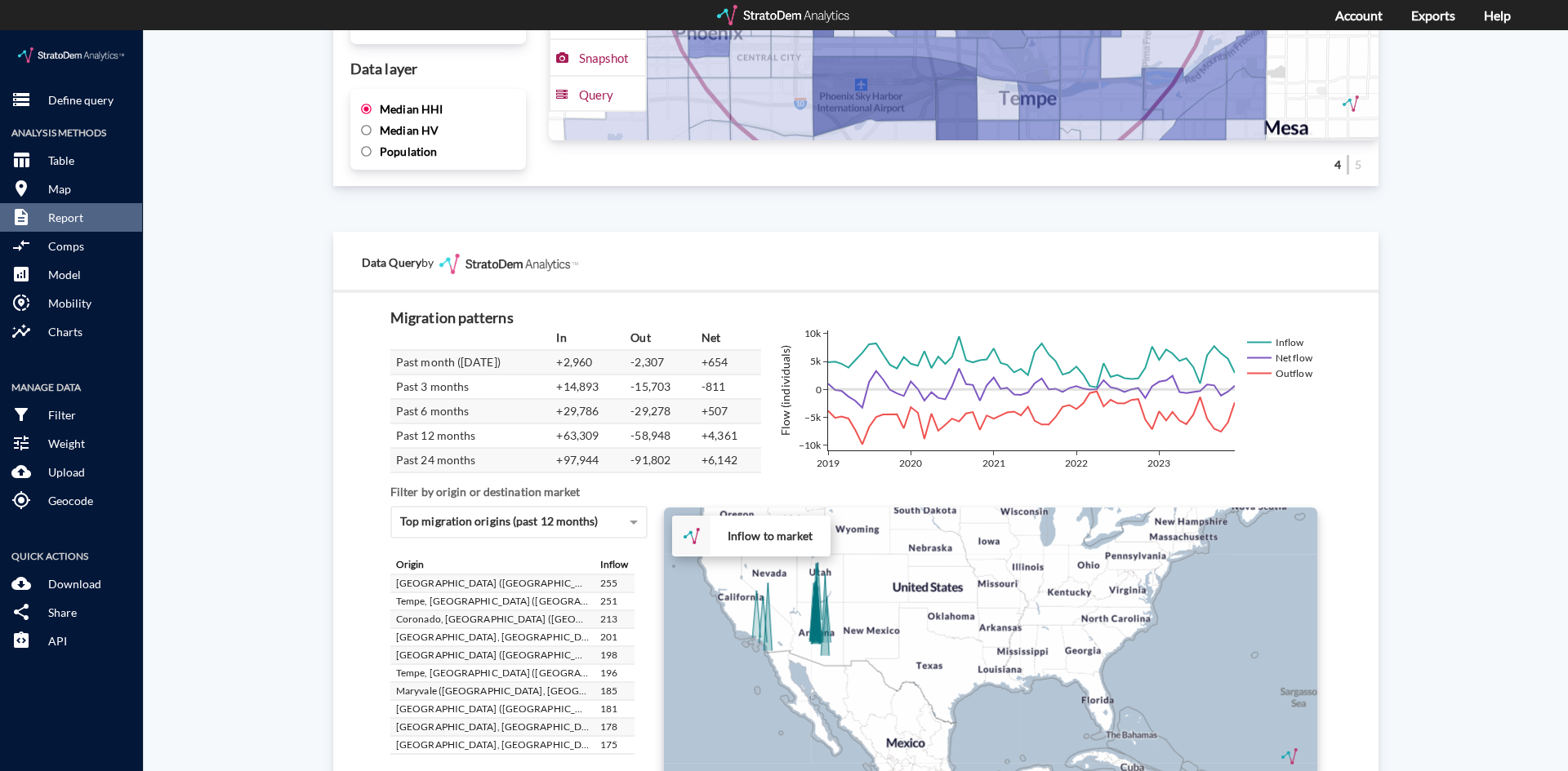
scroll to position [2732, 0]
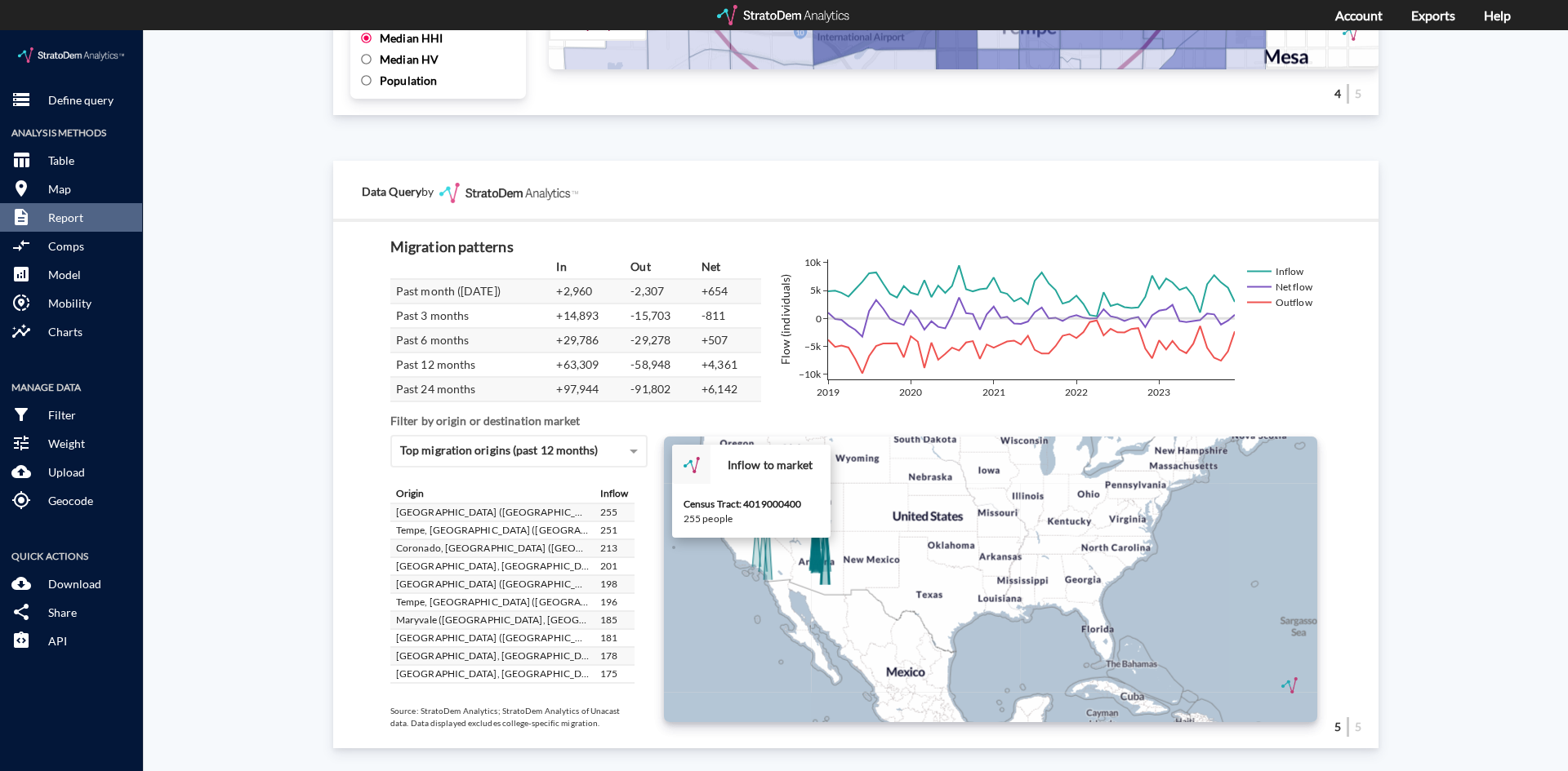
click icon
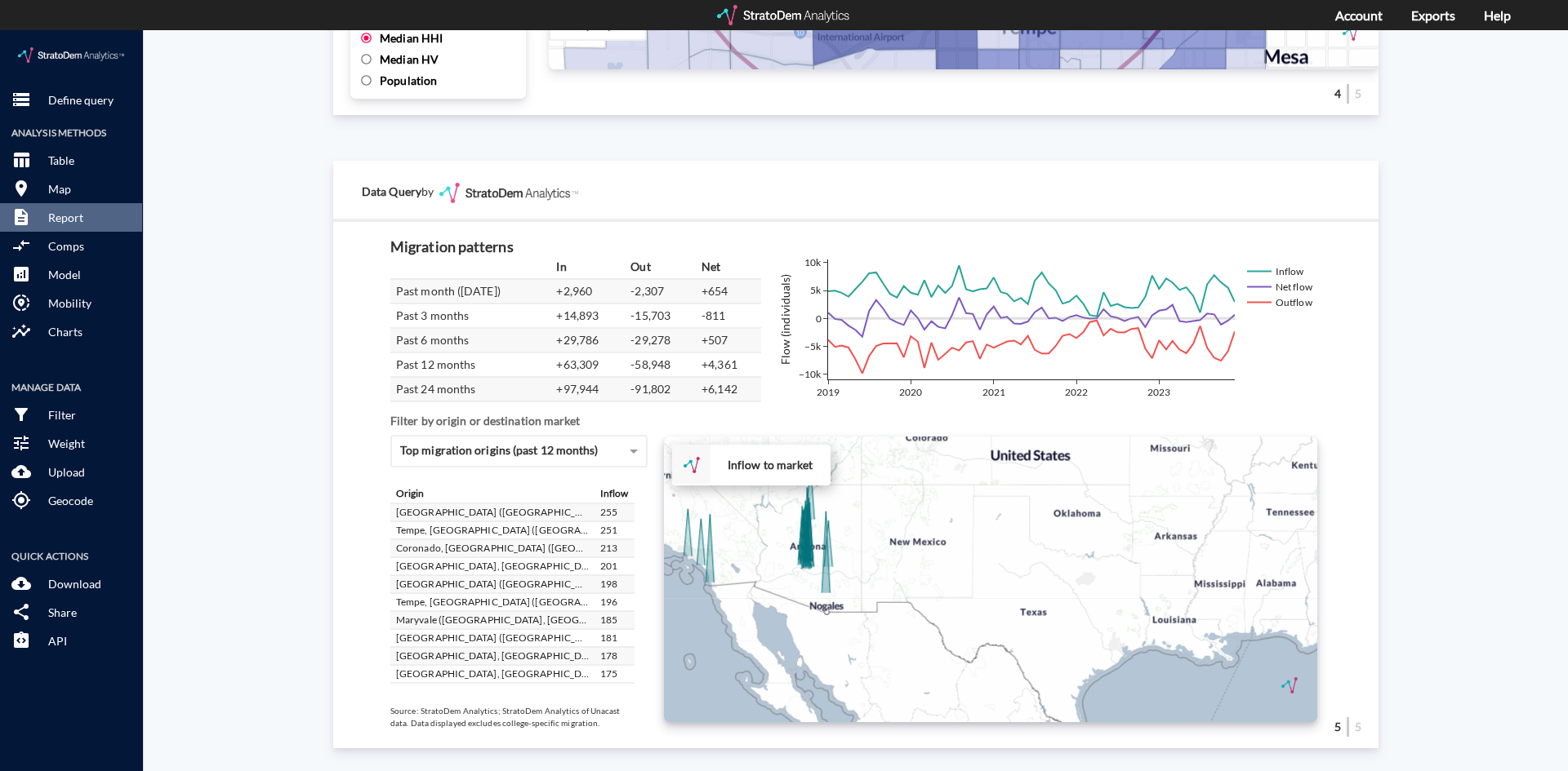
click div "+ − Inflow to market CUSTOMIZE DATA Draw a polygon Draw a rectangle Draw a mark…"
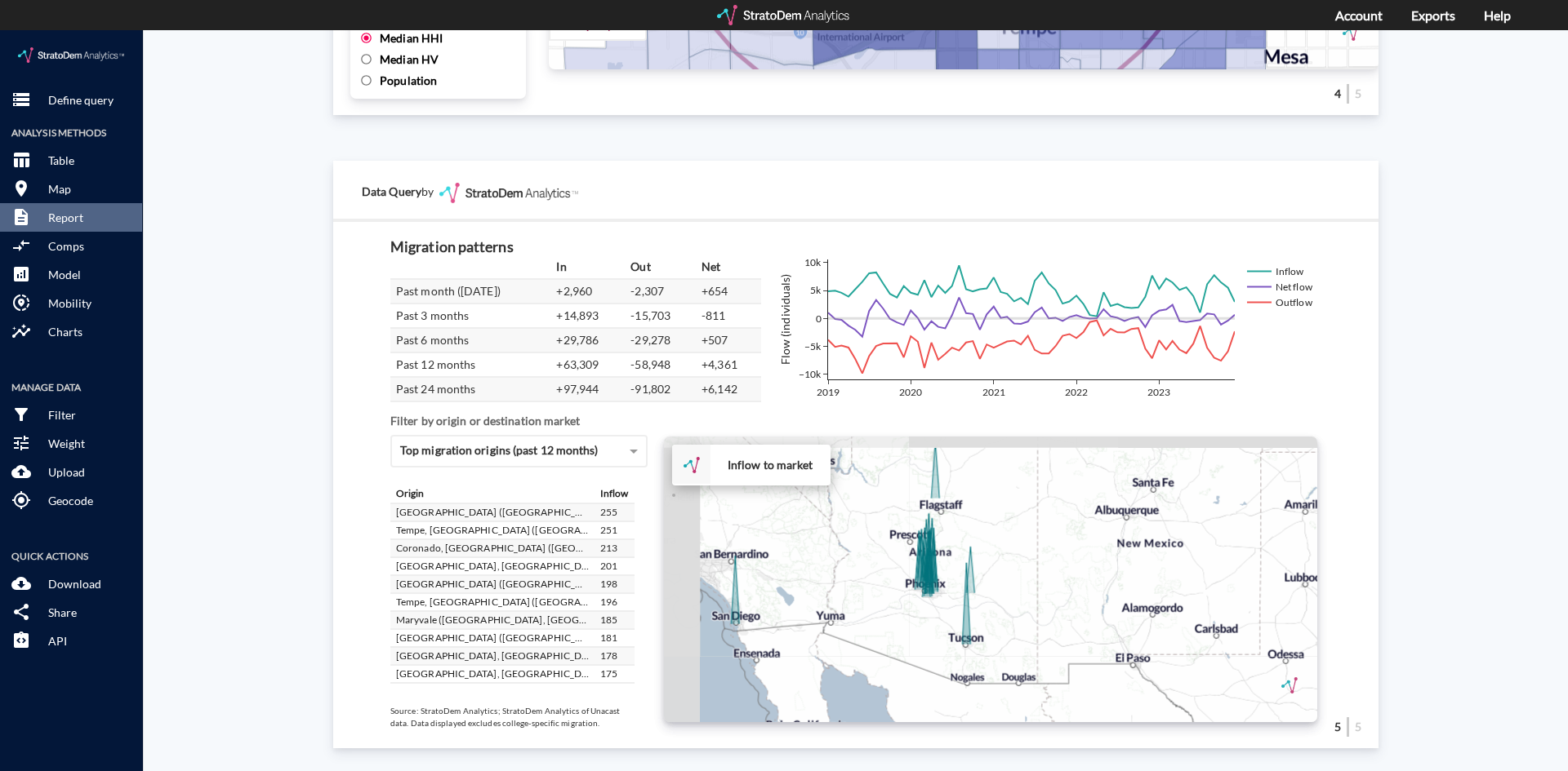
drag, startPoint x: 842, startPoint y: 547, endPoint x: 941, endPoint y: 577, distance: 103.4
click div "+ − Inflow to market CUSTOMIZE DATA Draw a polygon Draw a rectangle Draw a mark…"
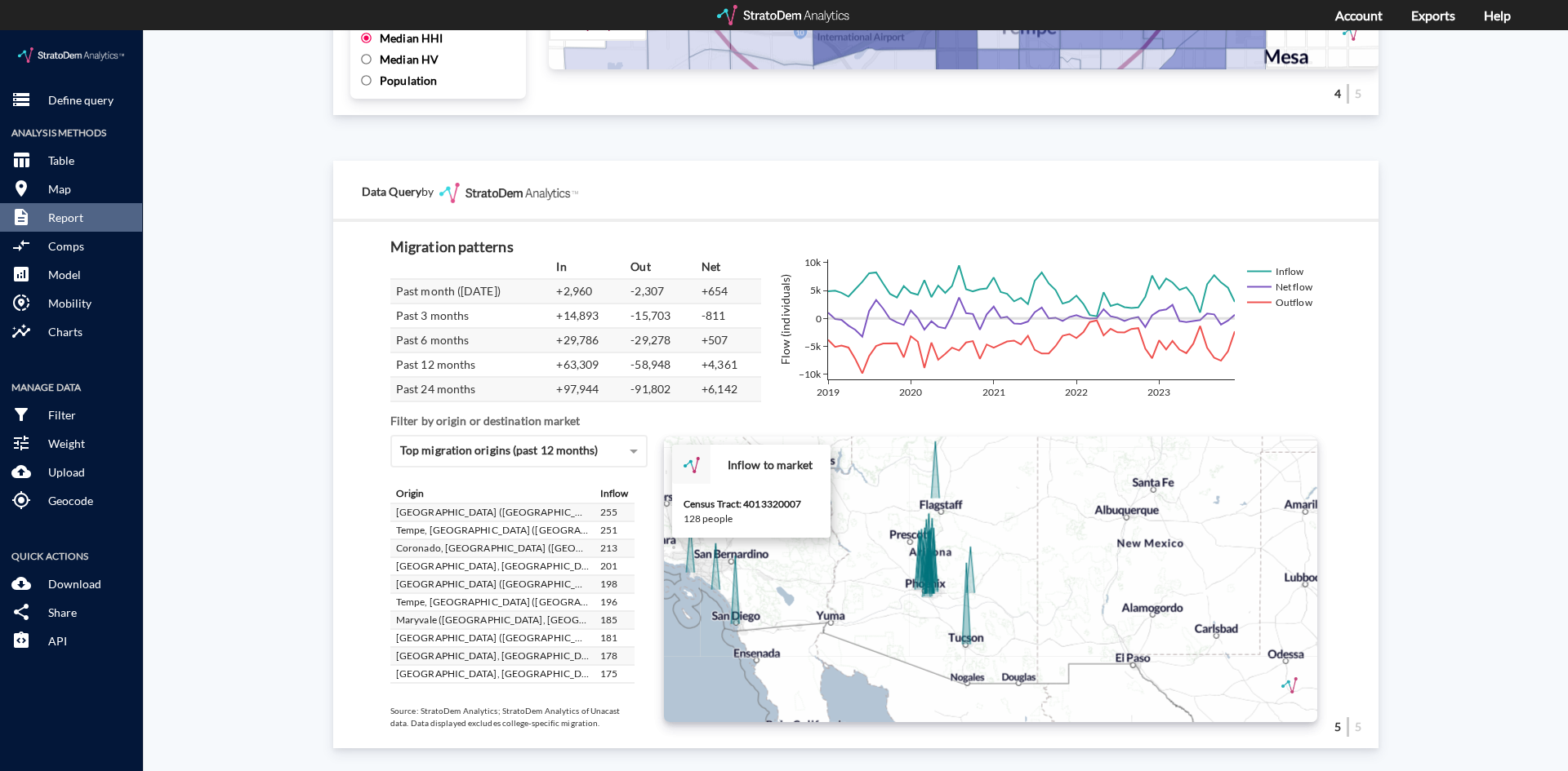
click icon
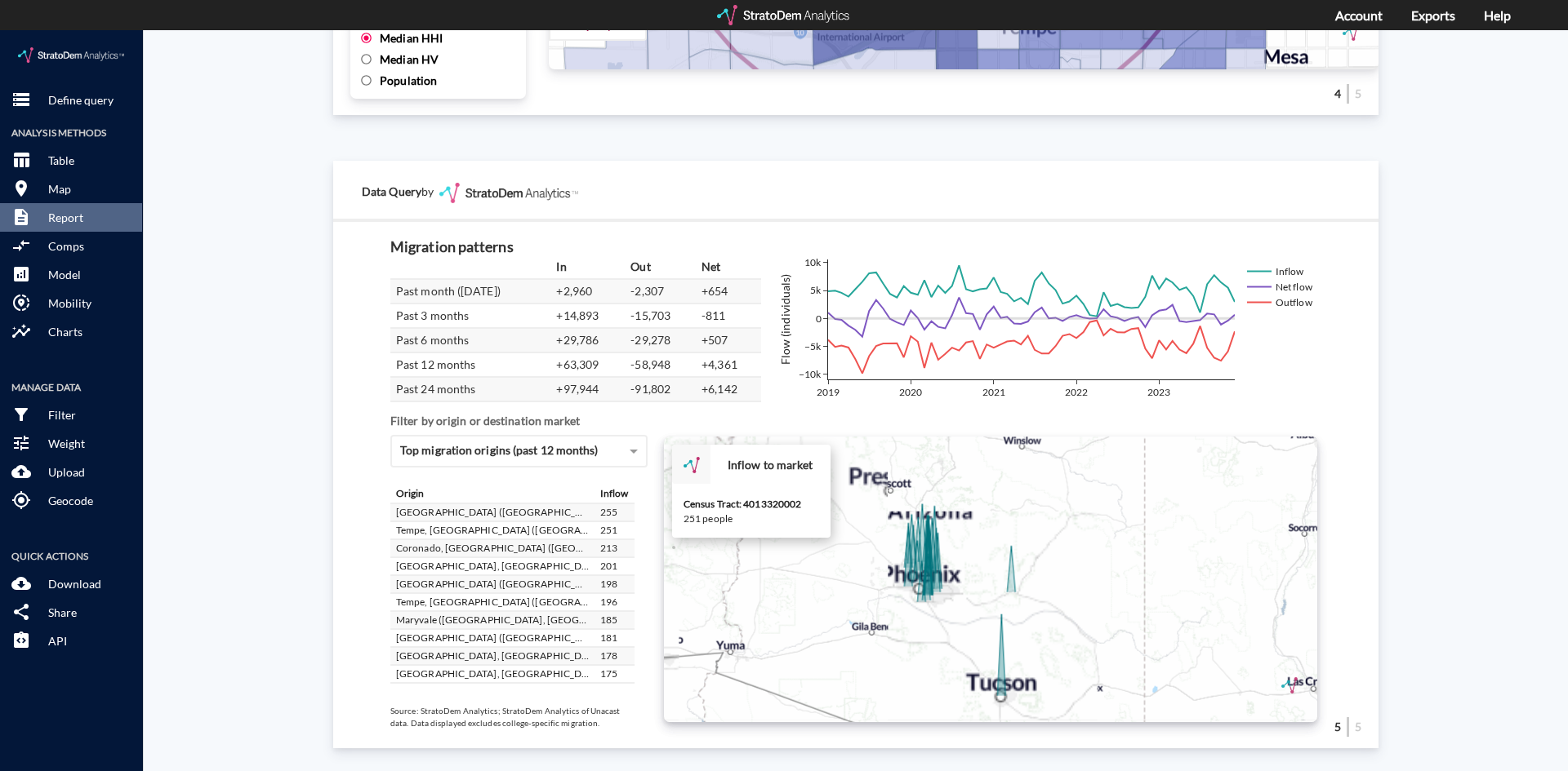
click icon
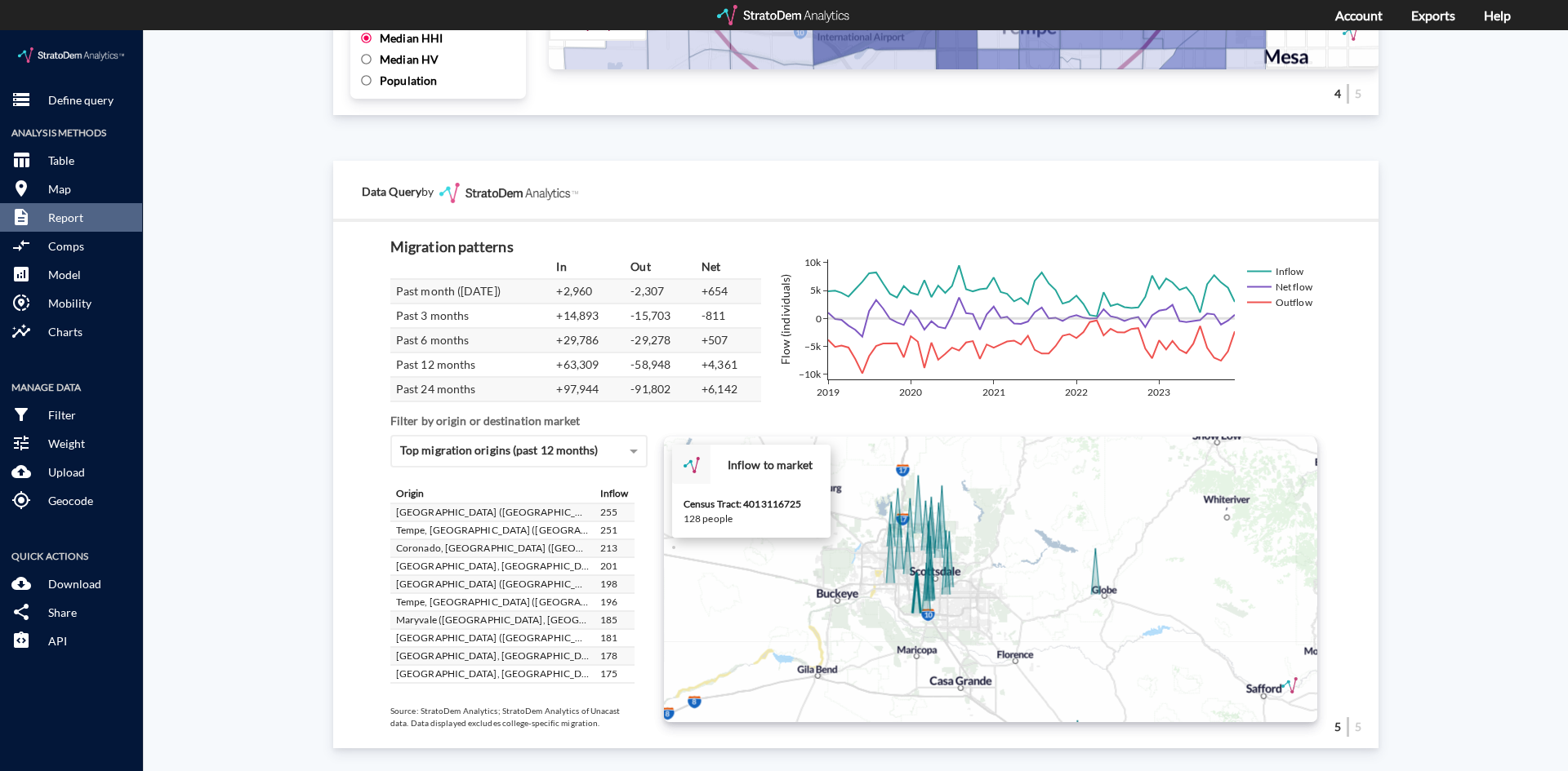
click icon
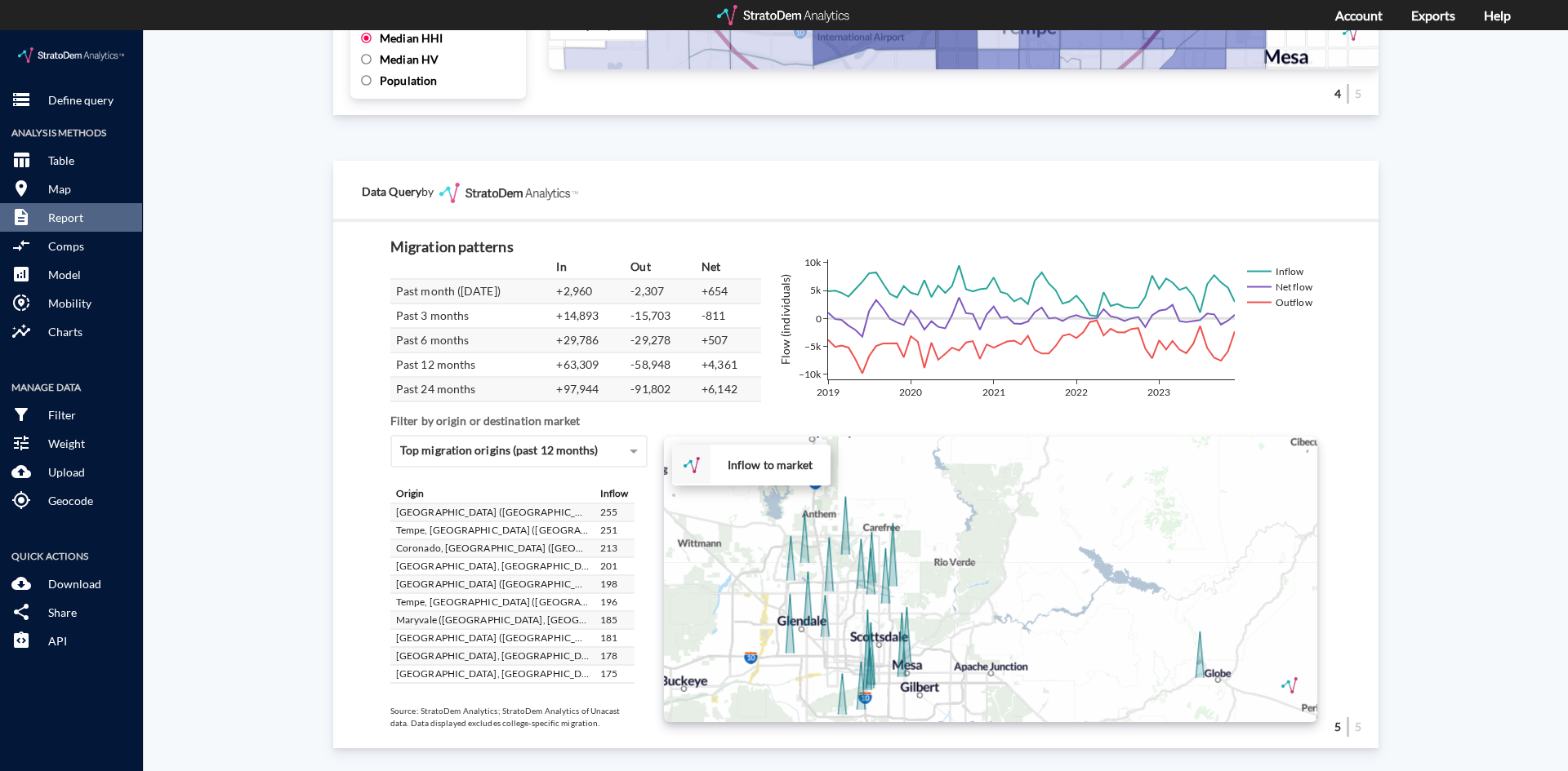
drag, startPoint x: 914, startPoint y: 516, endPoint x: 839, endPoint y: 584, distance: 101.2
click div "+ − Inflow to market CUSTOMIZE DATA Draw a polygon Draw a rectangle Draw a mark…"
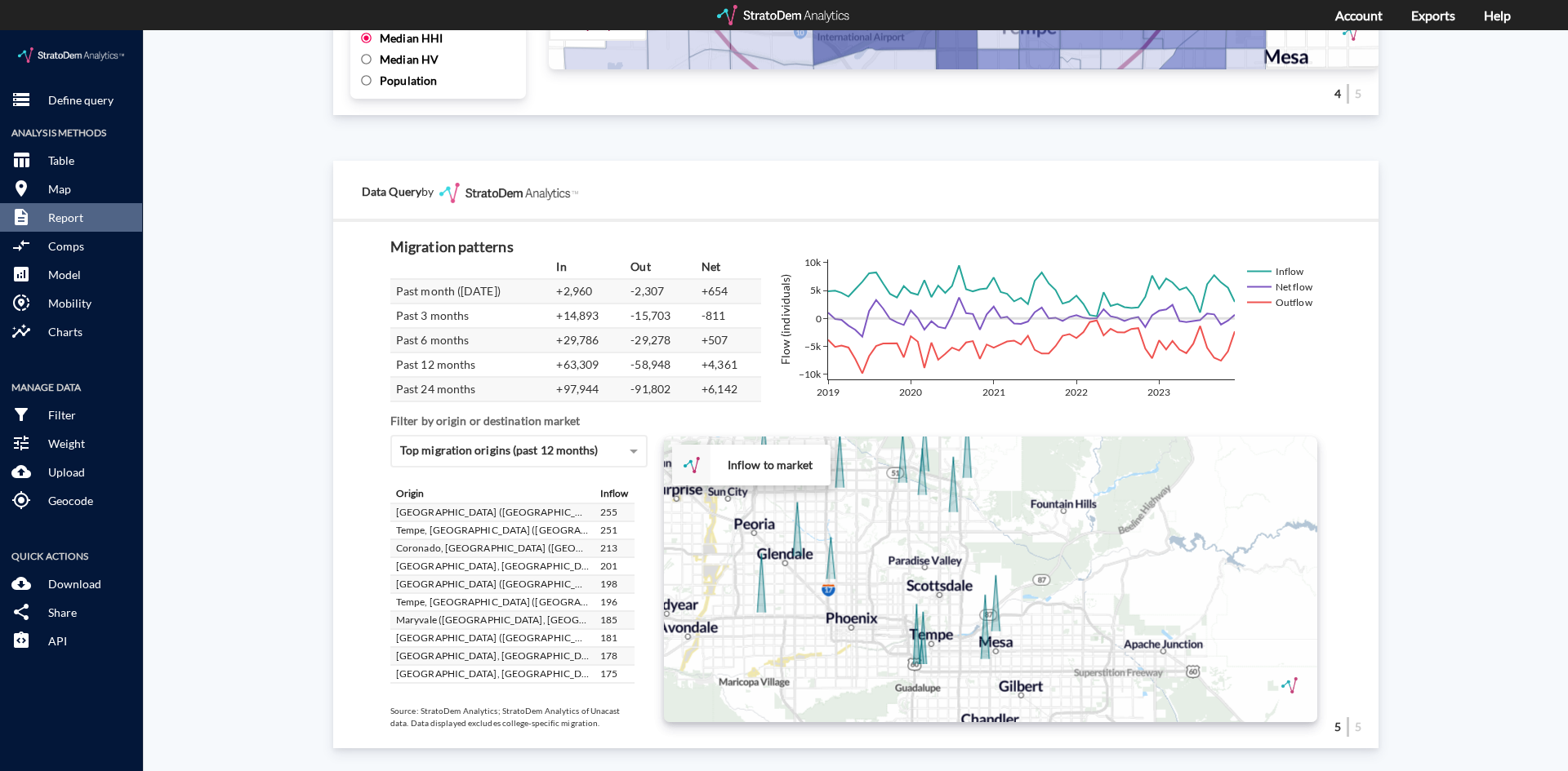
drag, startPoint x: 844, startPoint y: 565, endPoint x: 874, endPoint y: 475, distance: 94.9
click div "+ − Inflow to market CUSTOMIZE DATA Draw a polygon Draw a rectangle Draw a mark…"
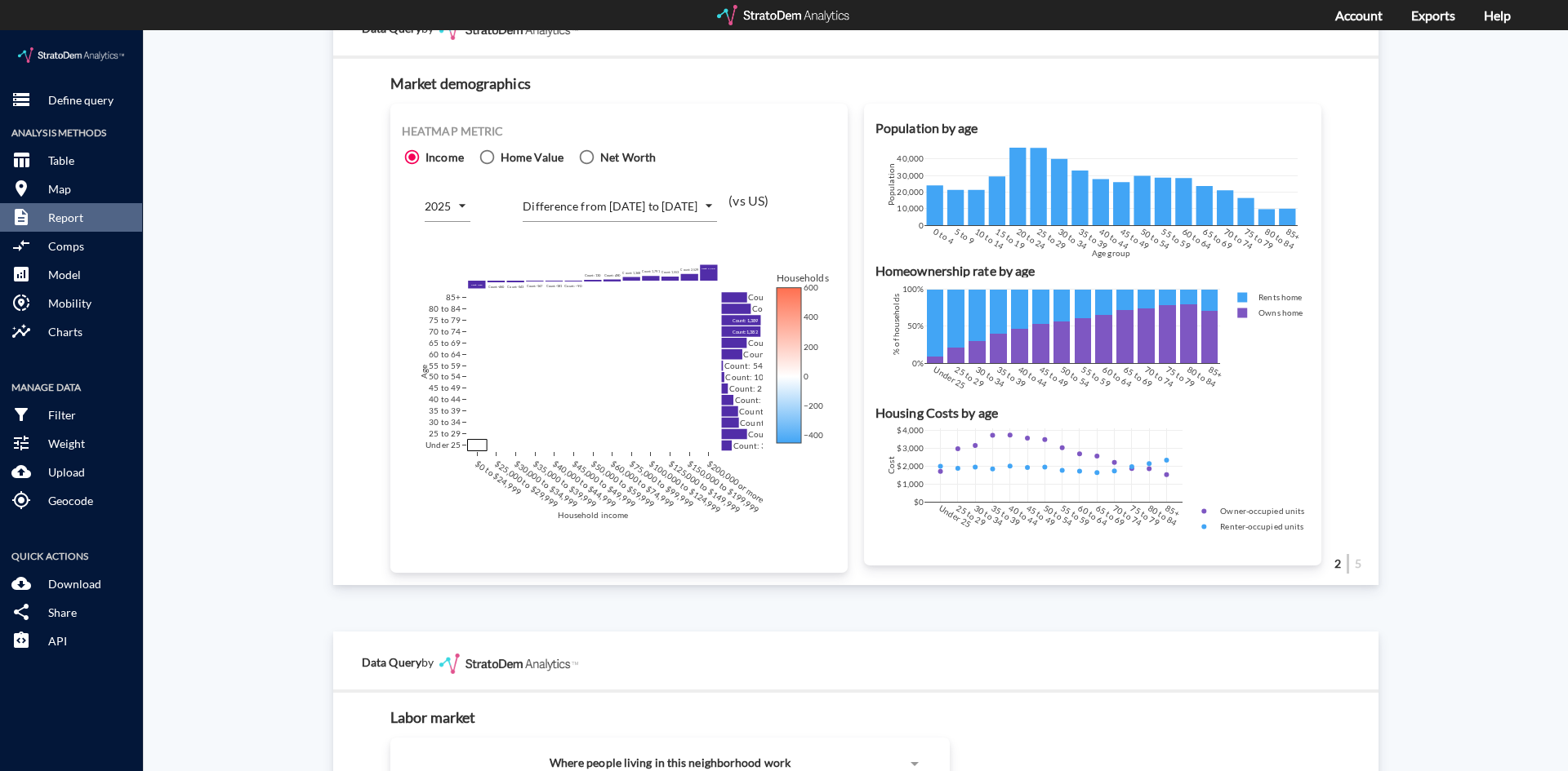
scroll to position [1018, 0]
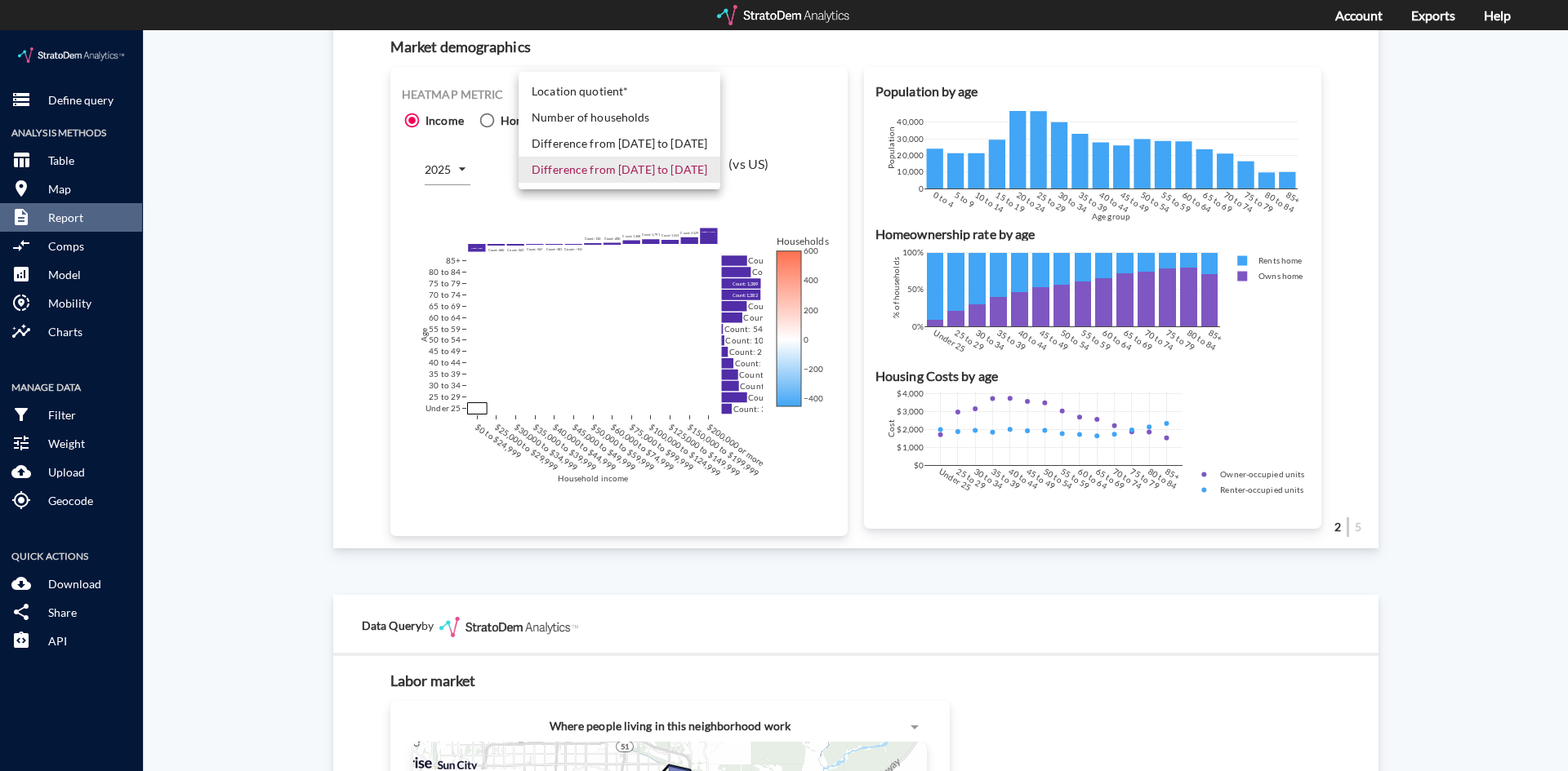
click body "/vantagepoint/us/-1 storage Define query Analysis Methods table_chart Table roo…"
click li "Number of households"
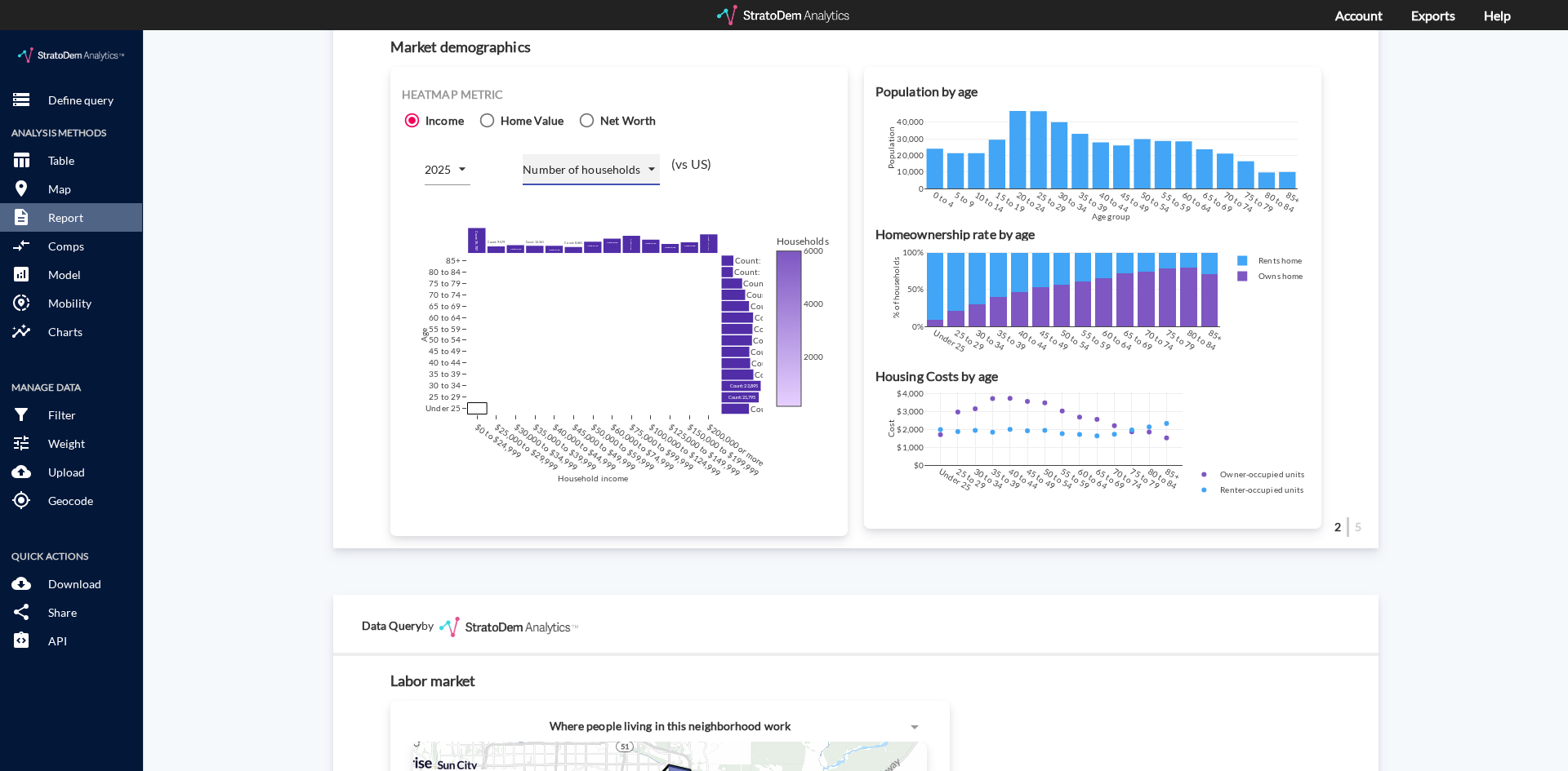
scroll to position [855, 0]
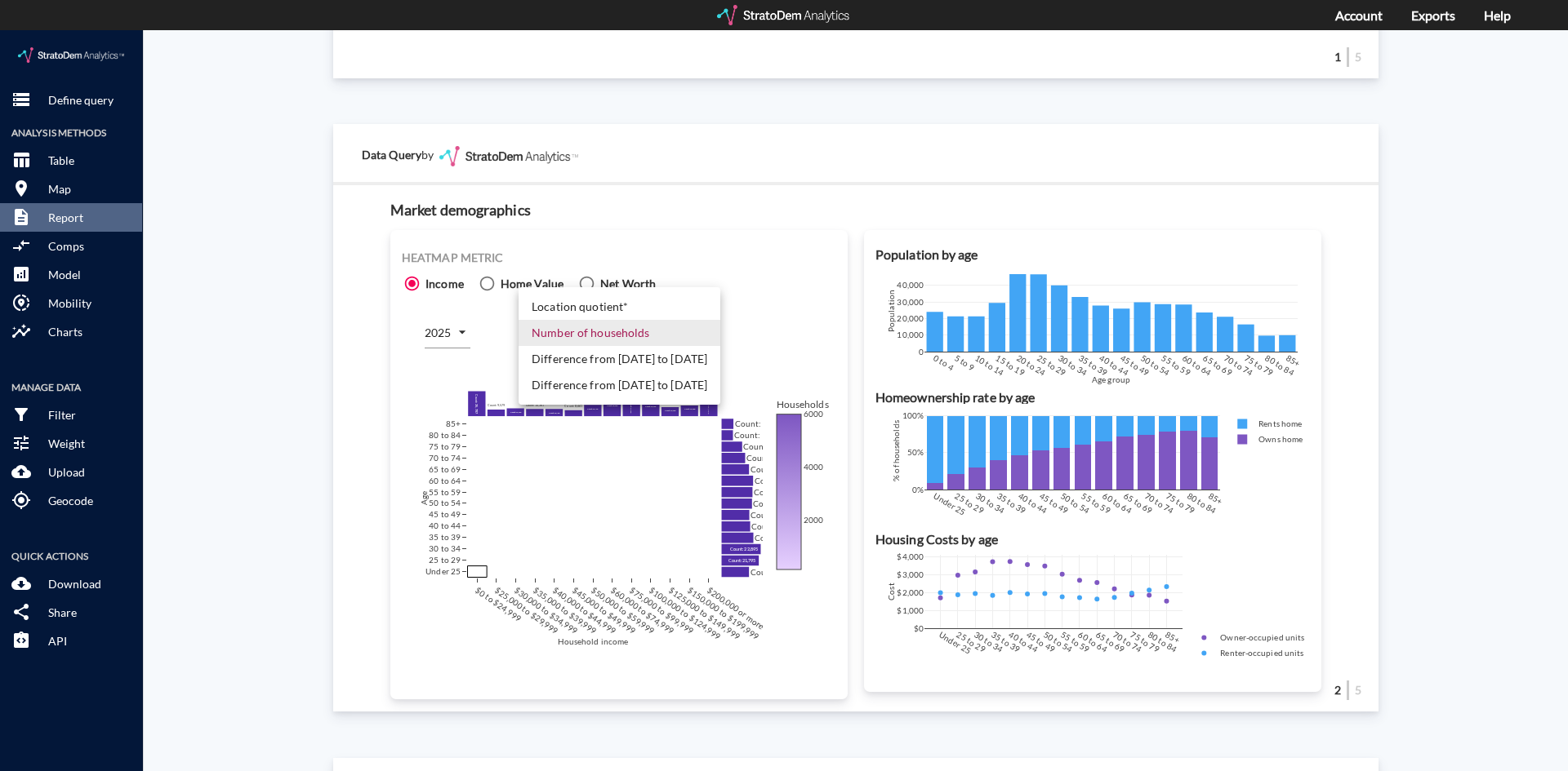
click body "/vantagepoint/us/-1 storage Define query Analysis Methods table_chart Table roo…"
click li "Difference from [DATE] to [DATE]"
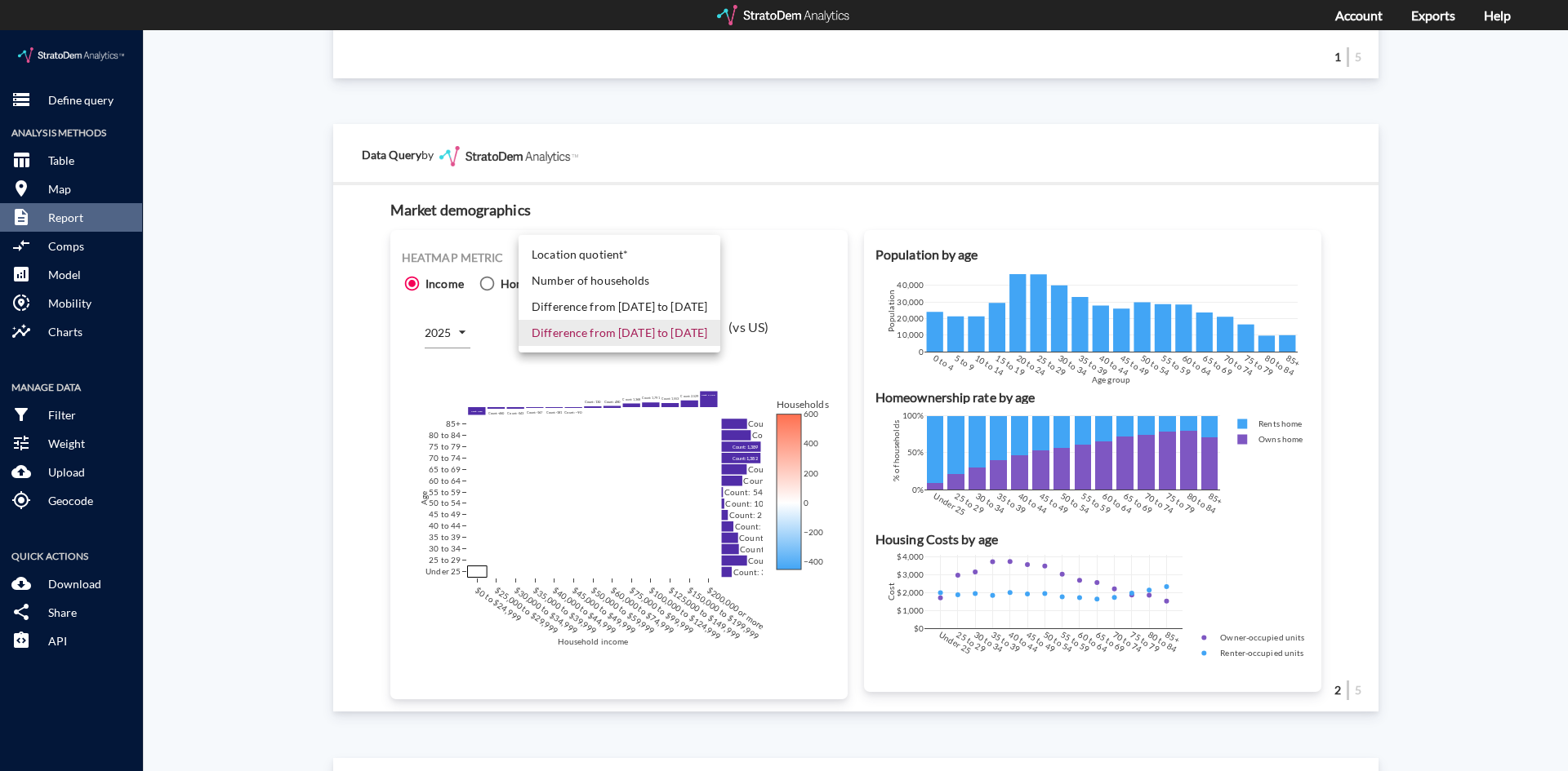
click body "/vantagepoint/us/-1 storage Define query Analysis Methods table_chart Table roo…"
click li "Number of households"
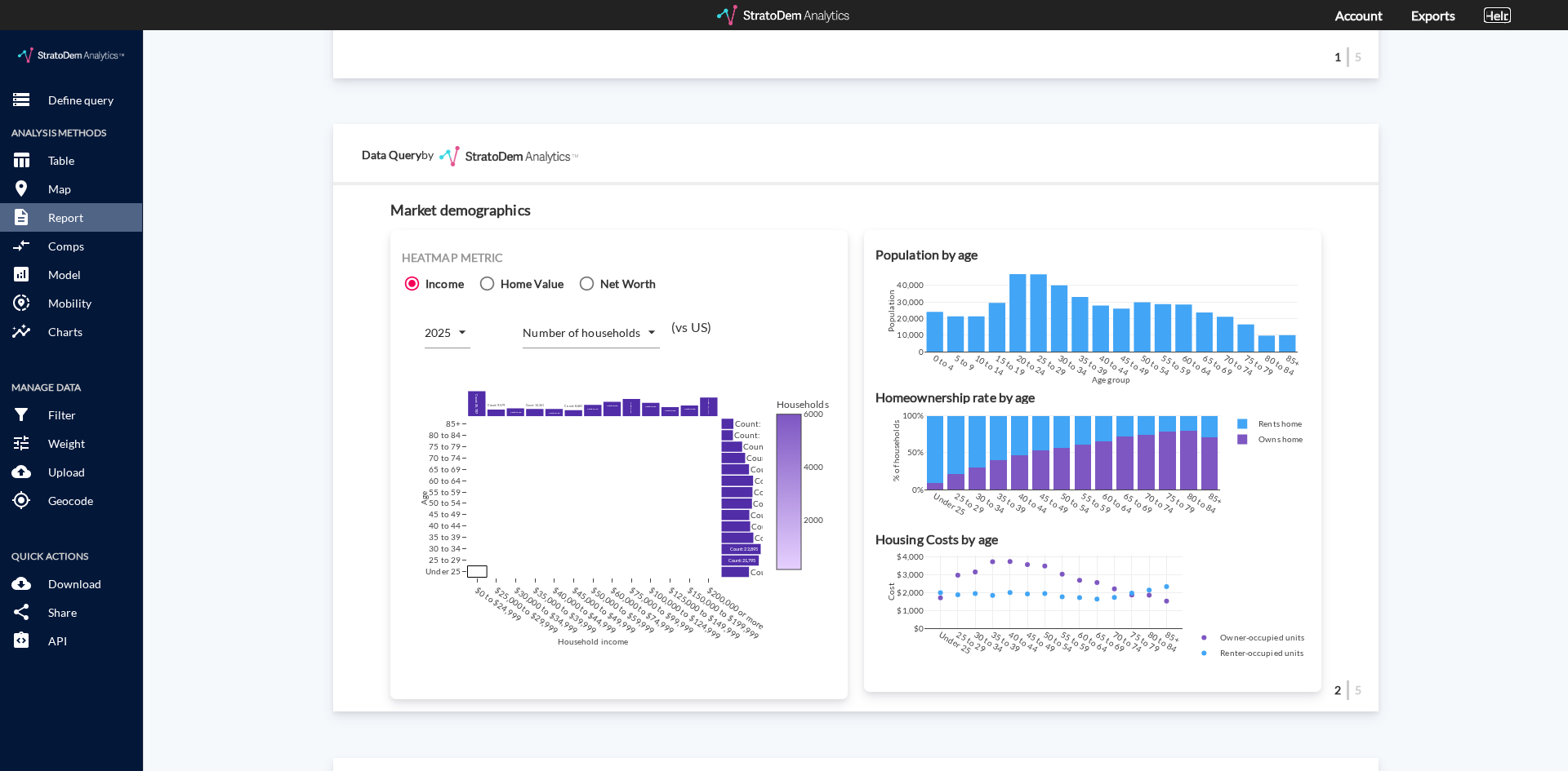
click at [1044, 15] on link "Help" at bounding box center [1497, 15] width 27 height 15
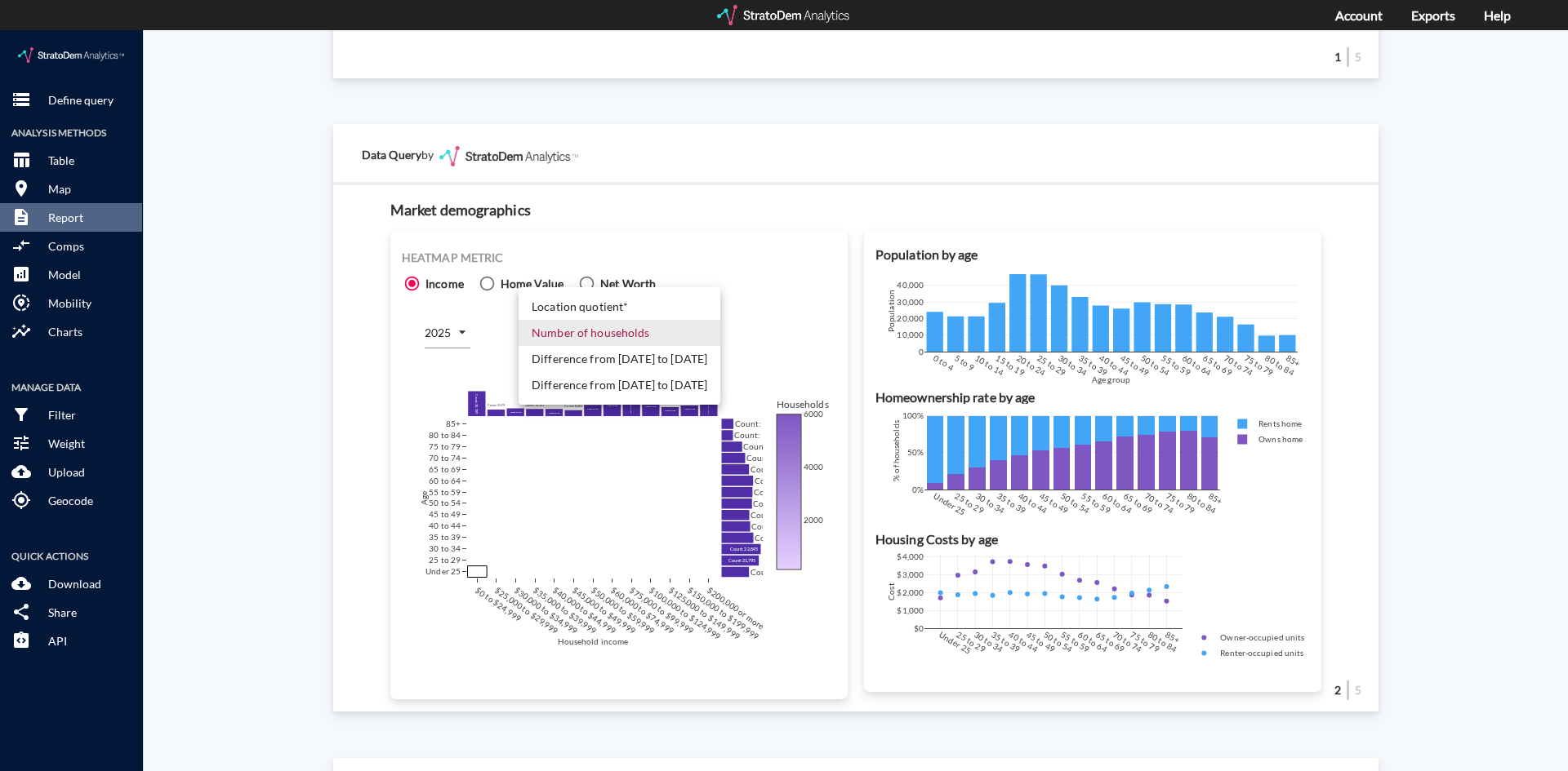
click body "/vantagepoint/us/-1 storage Define query Analysis Methods table_chart Table roo…"
click li "Difference from [DATE] to [DATE]"
type input "COUNT_DIFF_FUTURE"
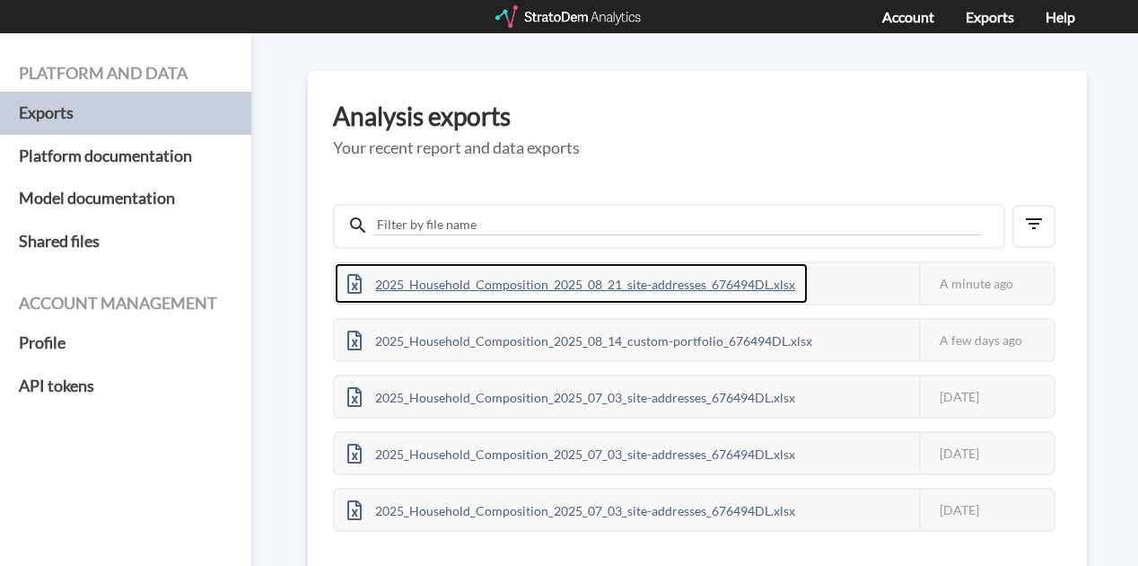
click at [758, 285] on div "2025_Household_Composition_2025_08_21_site-addresses_676494DL.xlsx" at bounding box center [571, 283] width 473 height 40
